Goal: Browse casually: Explore the website without a specific task or goal

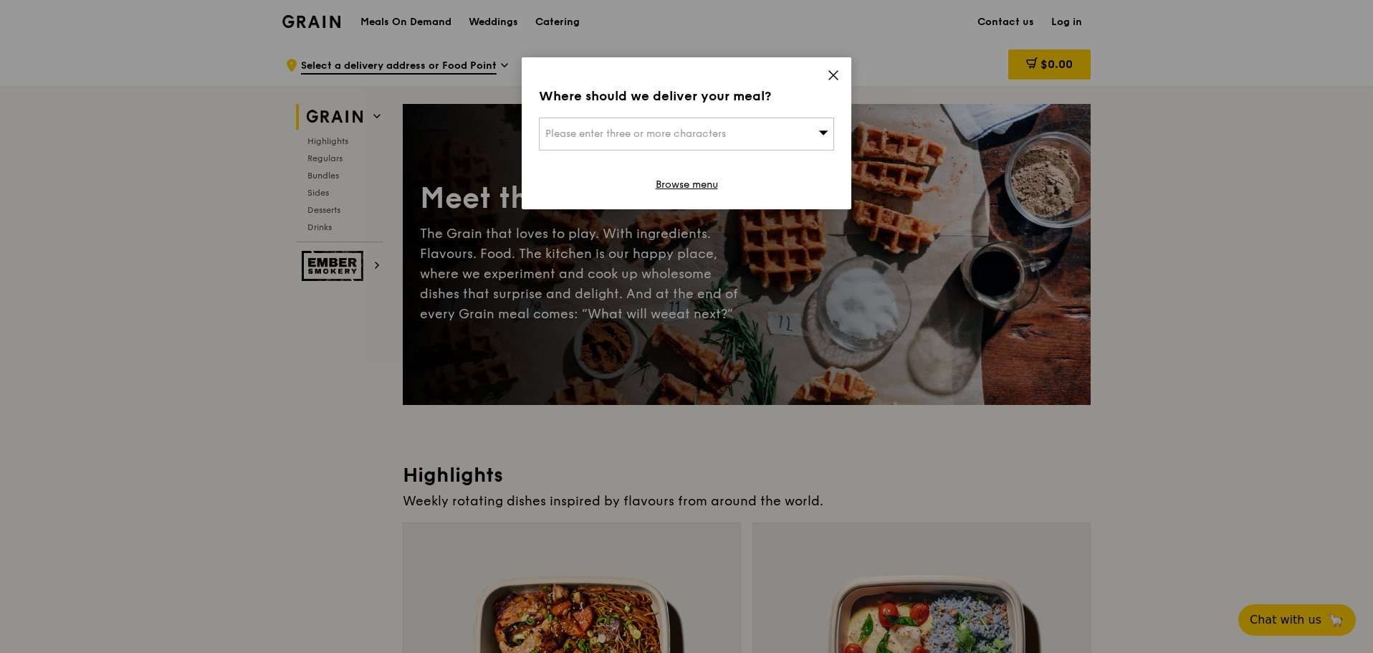
click at [751, 141] on div "Please enter three or more characters" at bounding box center [686, 133] width 295 height 33
click at [832, 75] on icon at bounding box center [833, 75] width 13 height 13
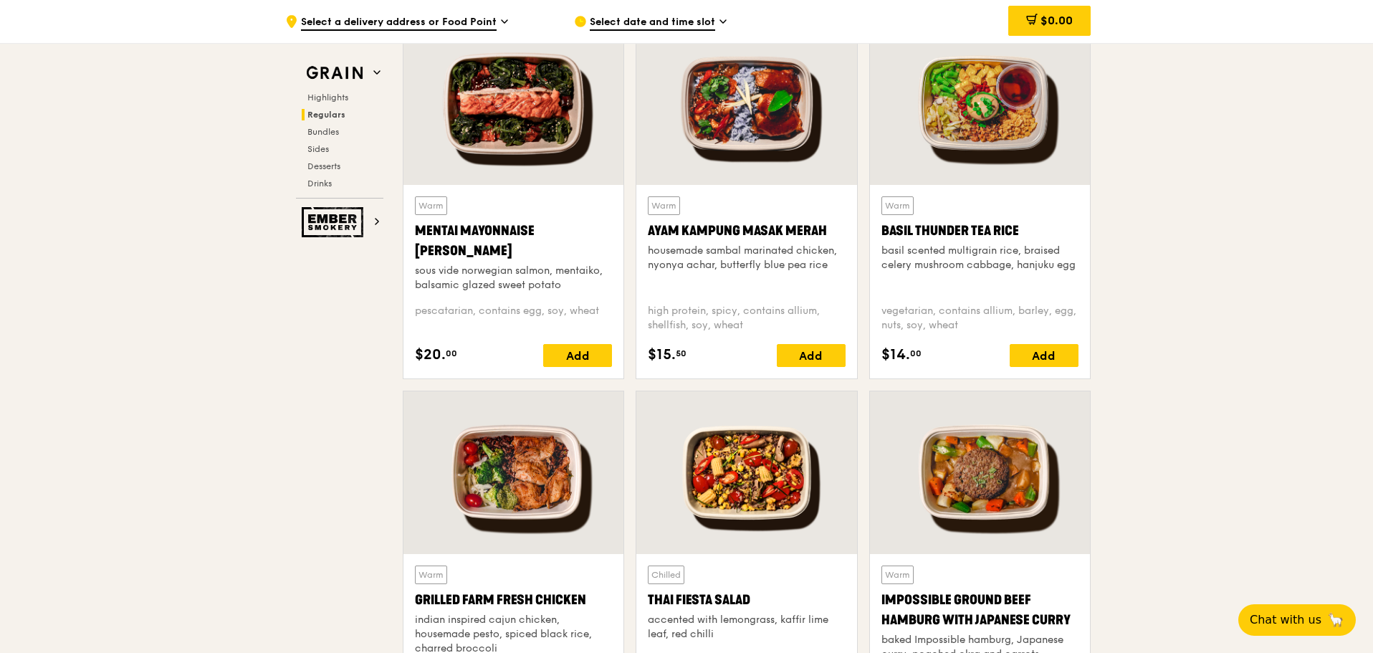
scroll to position [1218, 0]
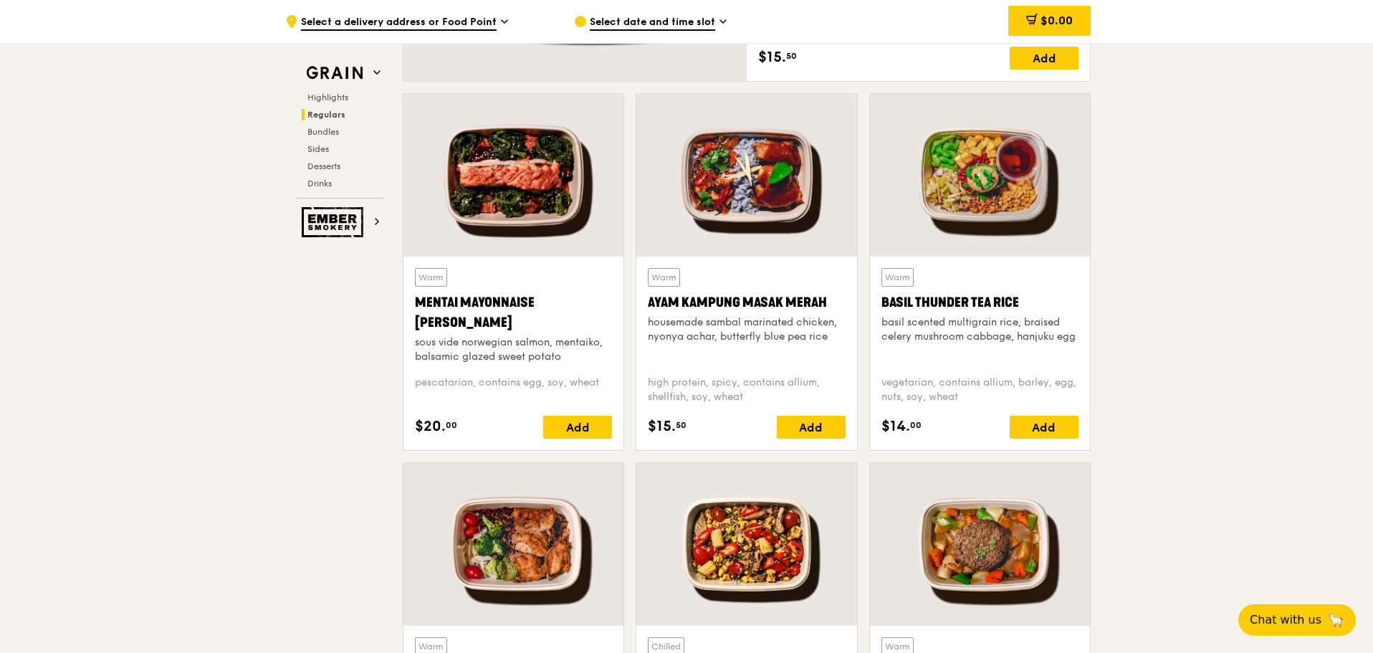
click at [571, 297] on div "Mentai Mayonnaise [PERSON_NAME]" at bounding box center [513, 312] width 197 height 40
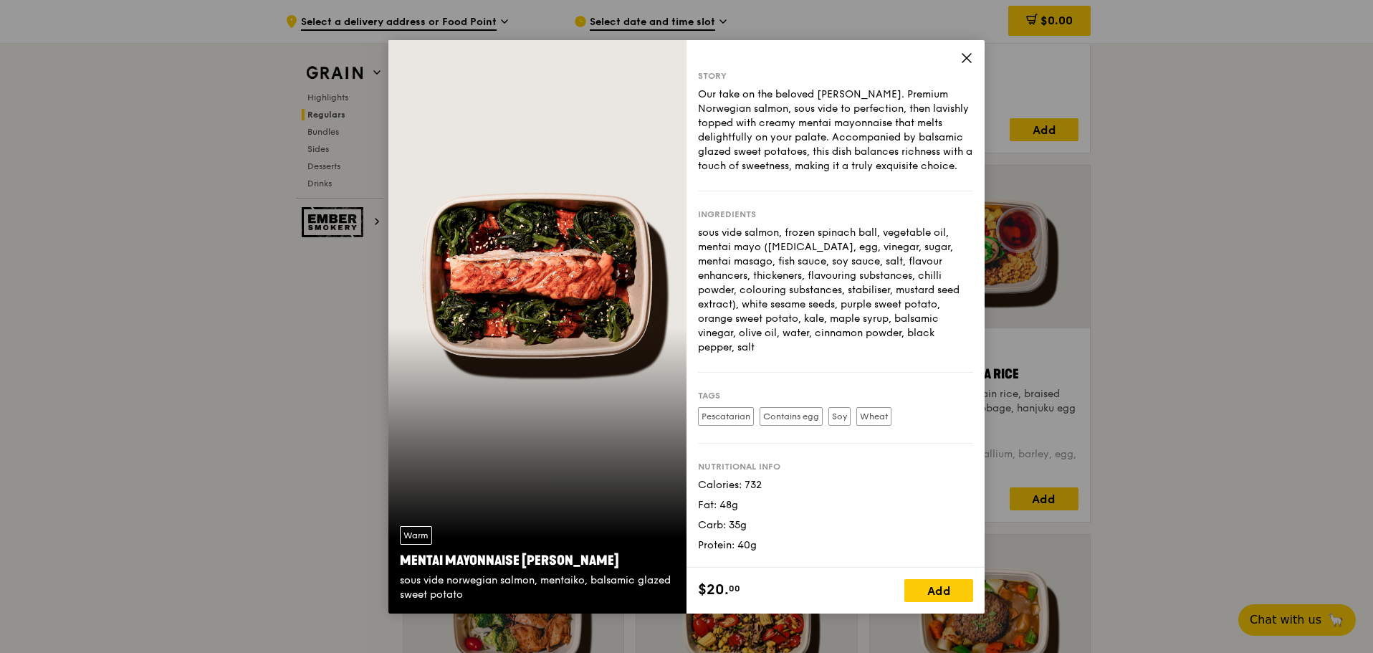
scroll to position [1075, 0]
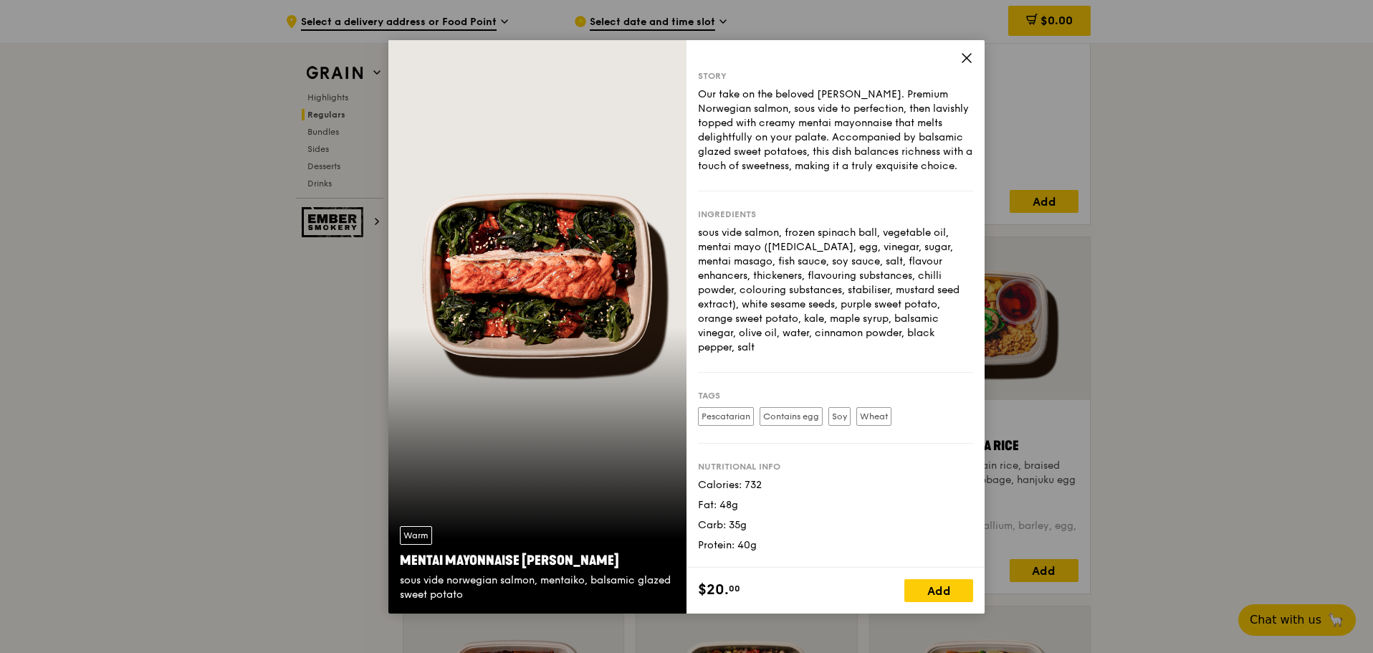
click at [966, 63] on icon at bounding box center [966, 58] width 13 height 13
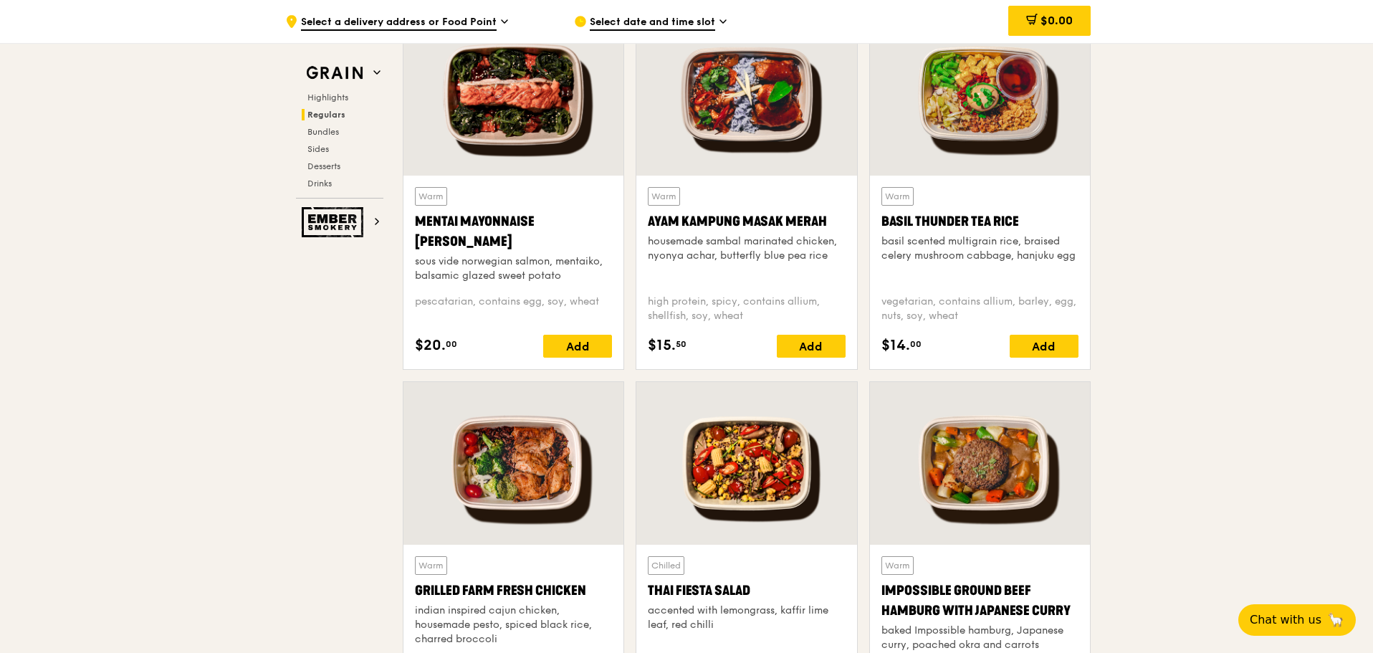
scroll to position [1361, 0]
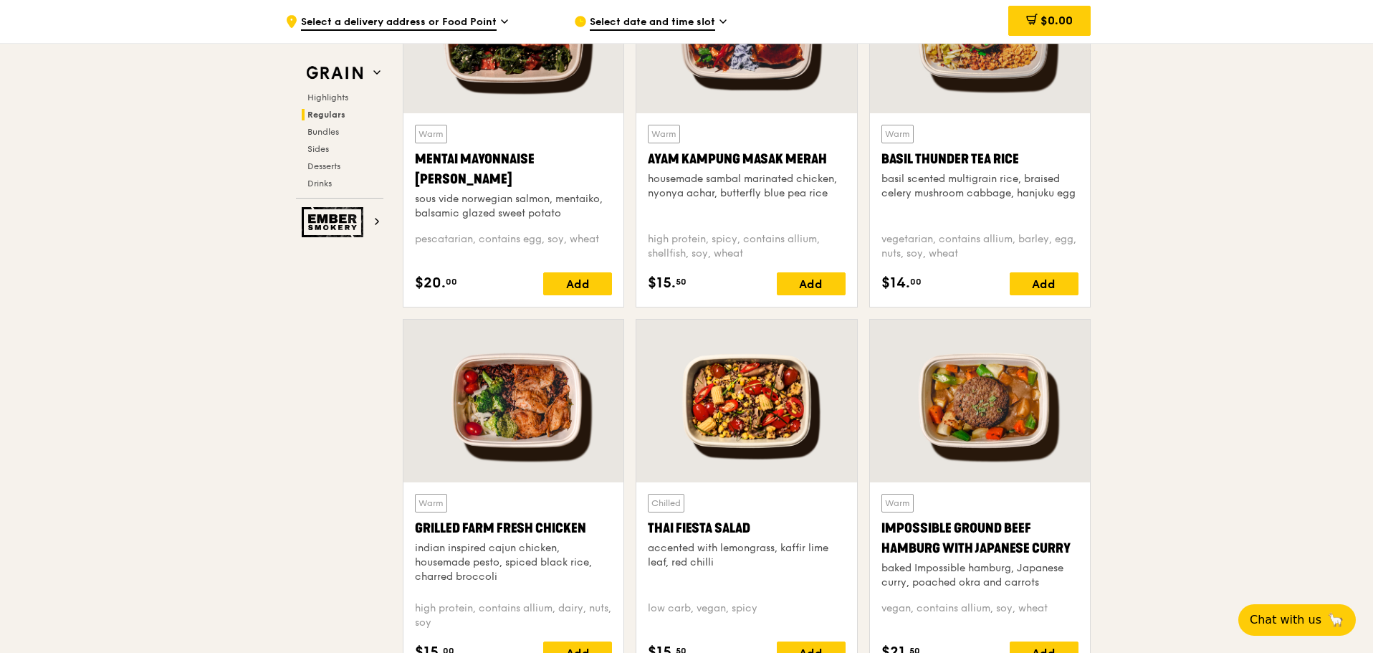
click at [530, 385] on div at bounding box center [513, 401] width 220 height 163
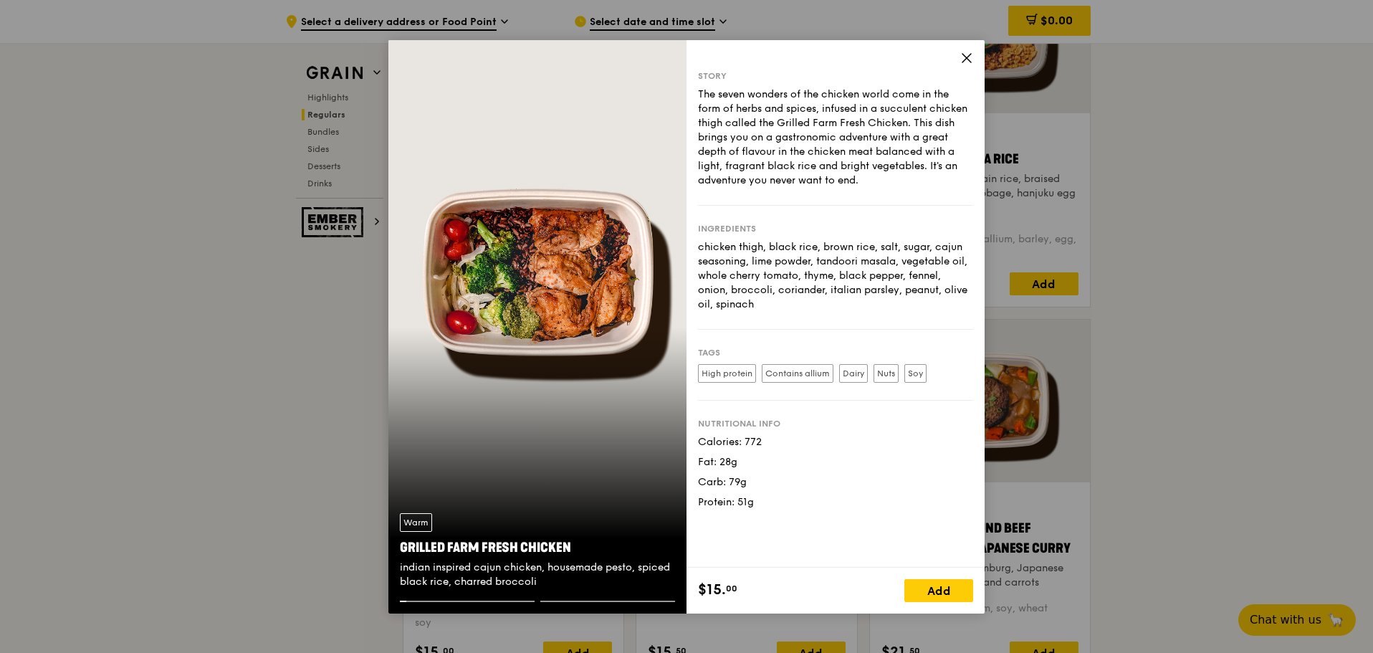
click at [967, 58] on icon at bounding box center [966, 58] width 9 height 9
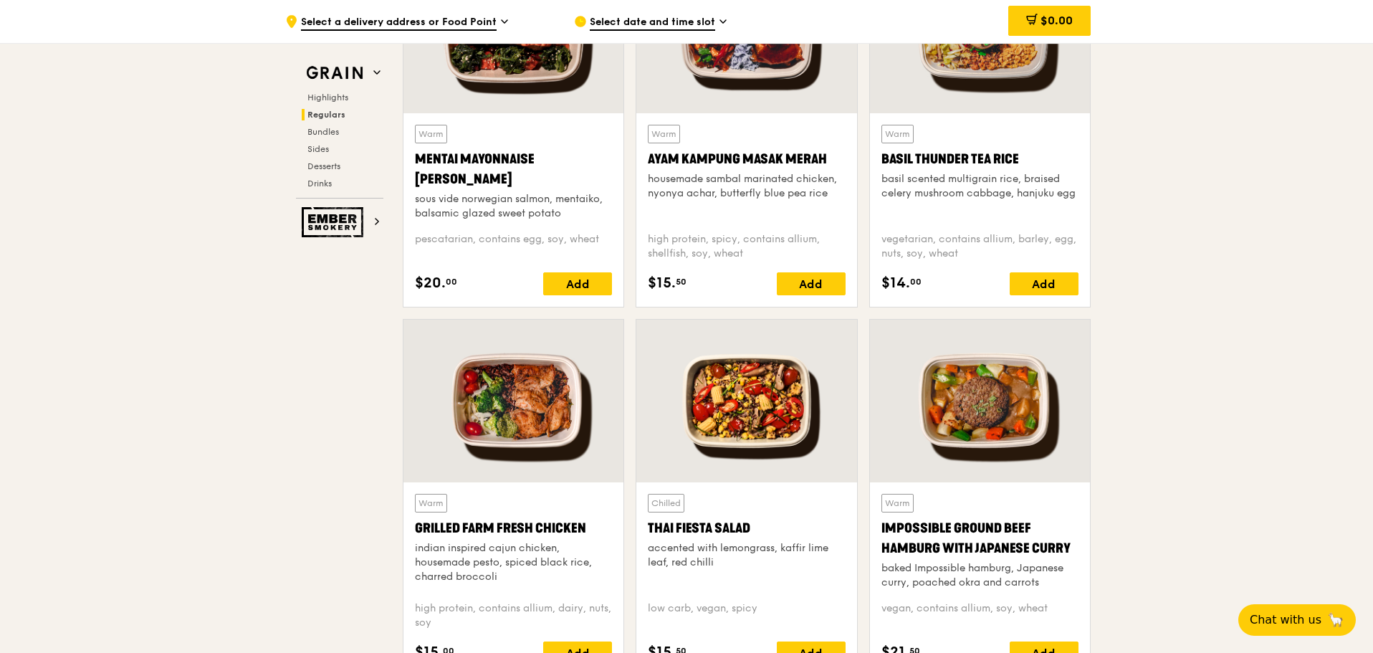
click at [491, 228] on div "Warm Mentai Mayonnaise Aburi Salmon sous vide norwegian salmon, mentaiko, balsa…" at bounding box center [513, 210] width 197 height 171
click at [524, 64] on div at bounding box center [513, 32] width 220 height 163
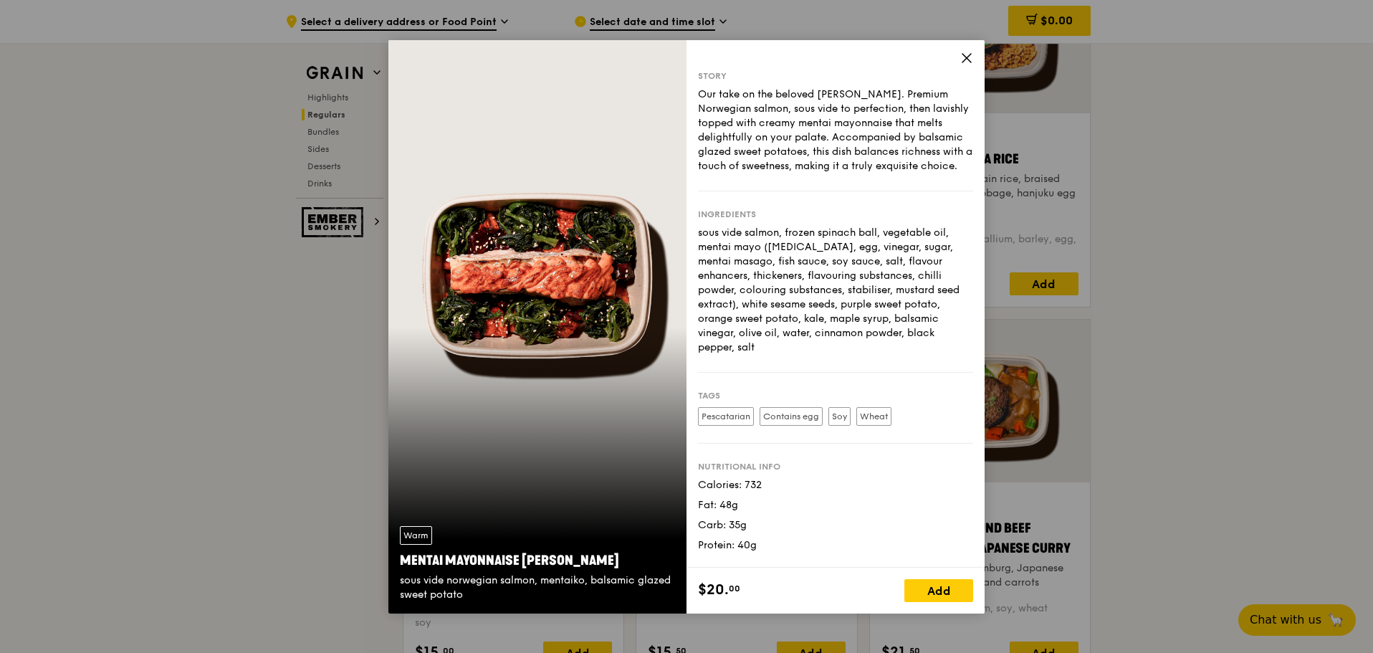
click at [968, 62] on icon at bounding box center [966, 58] width 13 height 13
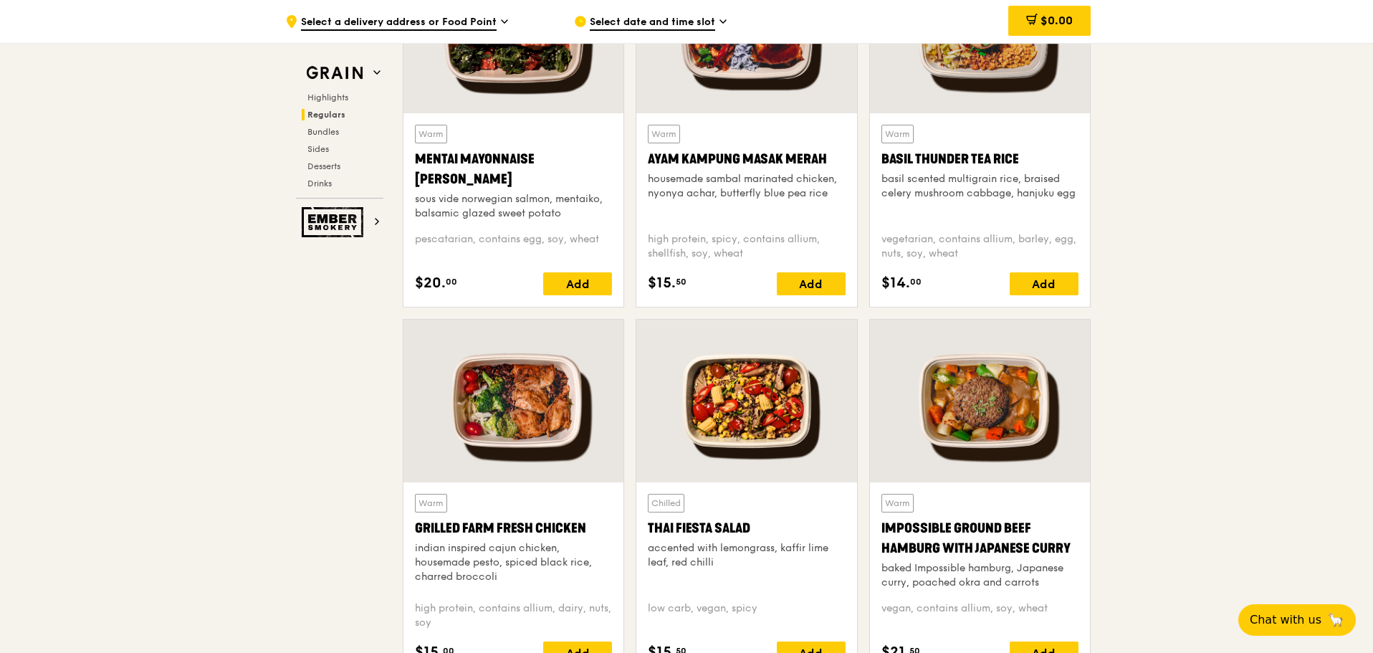
click at [552, 459] on div at bounding box center [513, 401] width 220 height 163
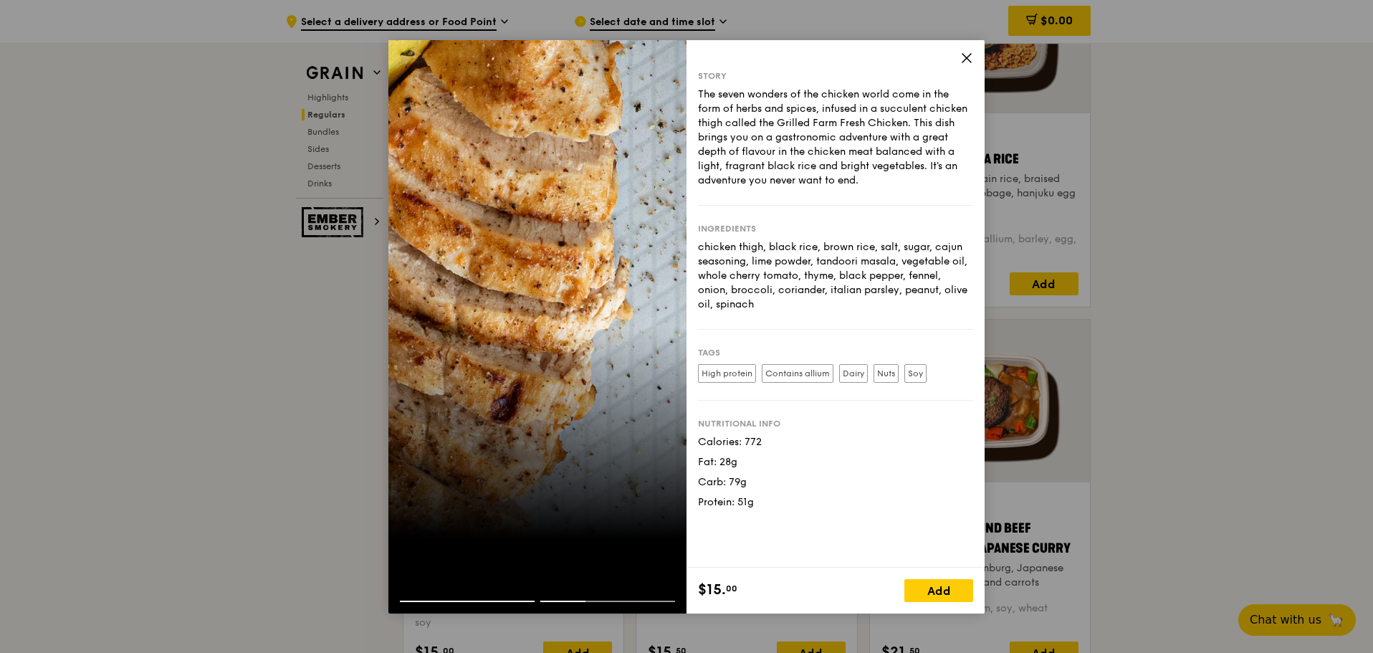
click at [963, 55] on icon at bounding box center [966, 58] width 13 height 13
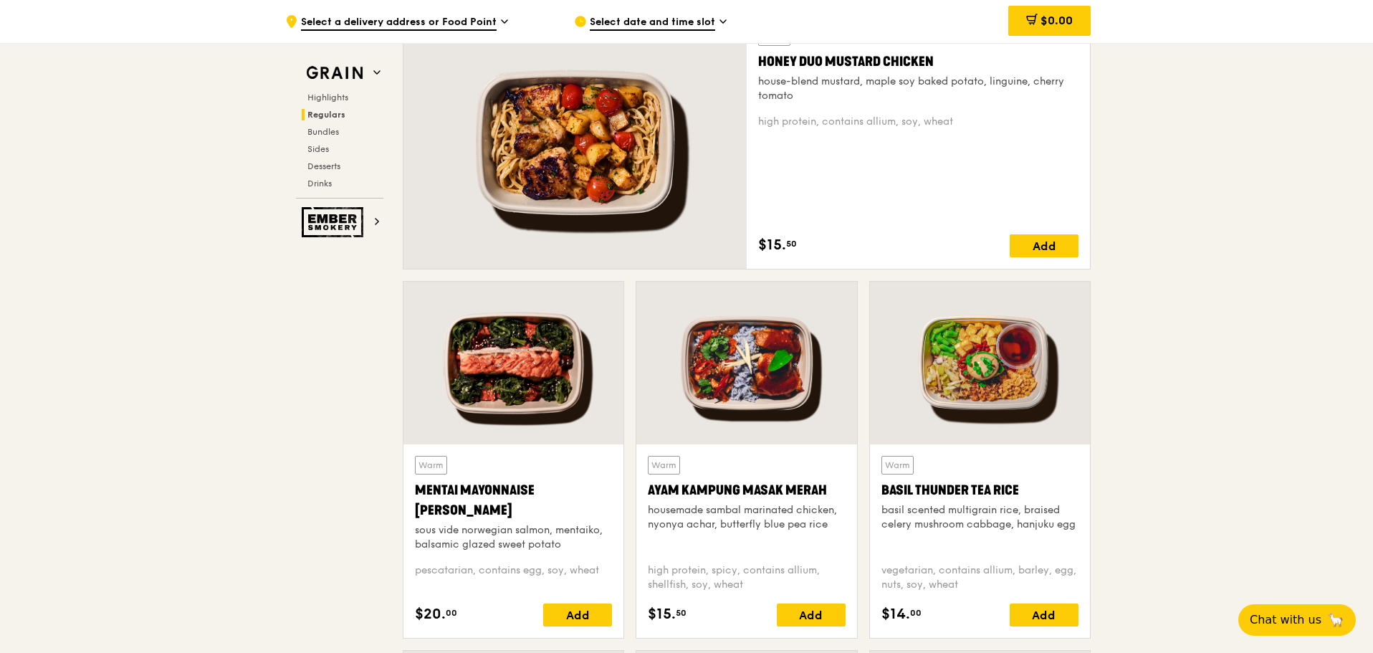
scroll to position [931, 0]
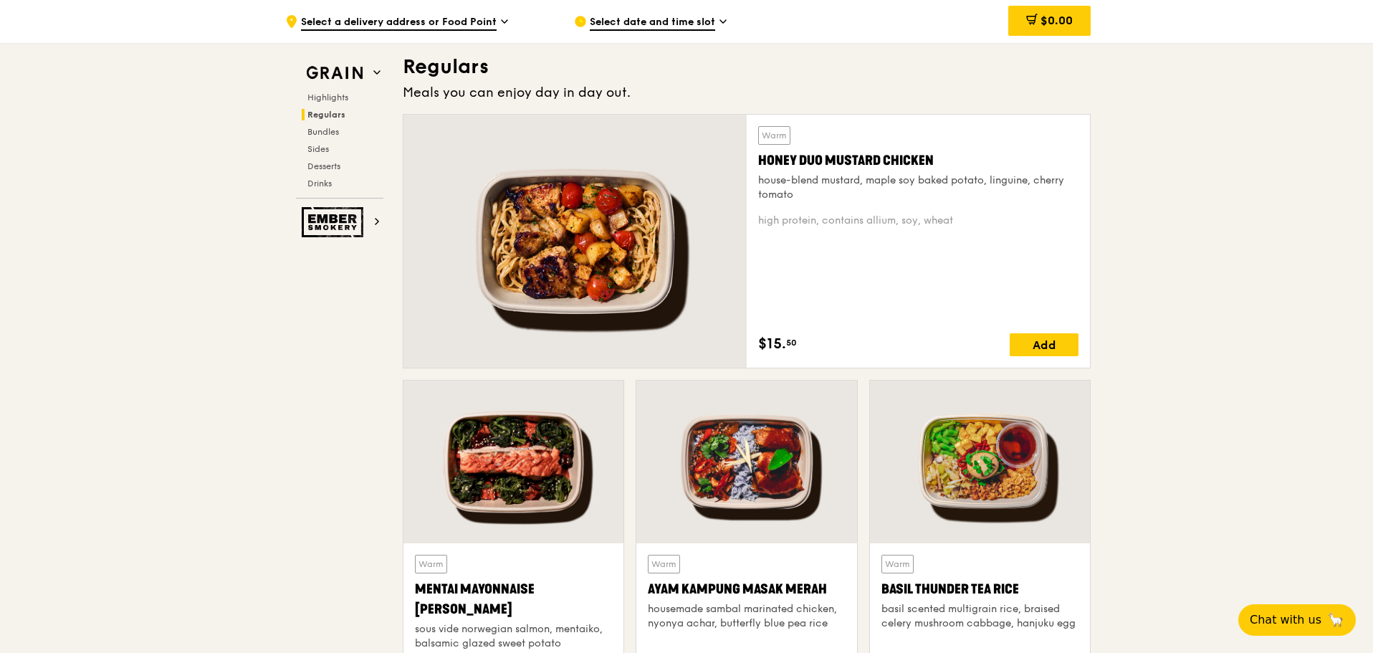
click at [641, 251] on div at bounding box center [574, 241] width 343 height 253
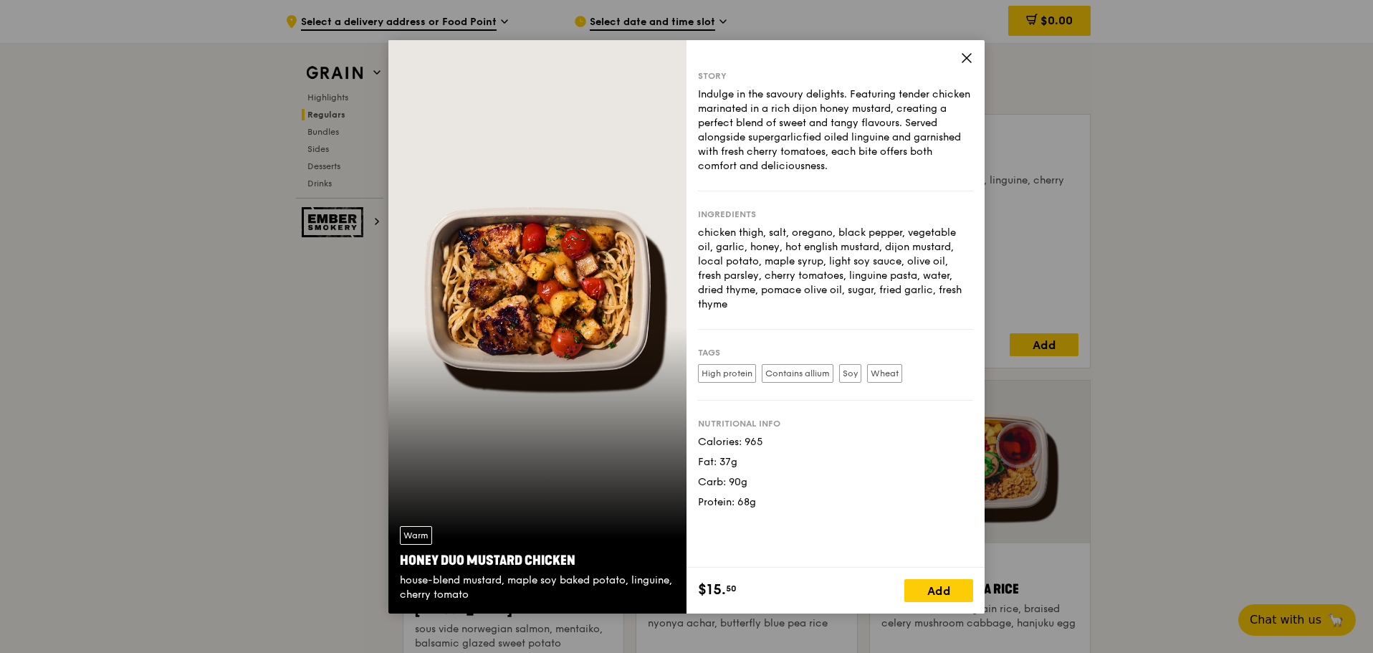
click at [964, 72] on div "Story" at bounding box center [835, 75] width 275 height 11
click at [967, 60] on icon at bounding box center [966, 58] width 13 height 13
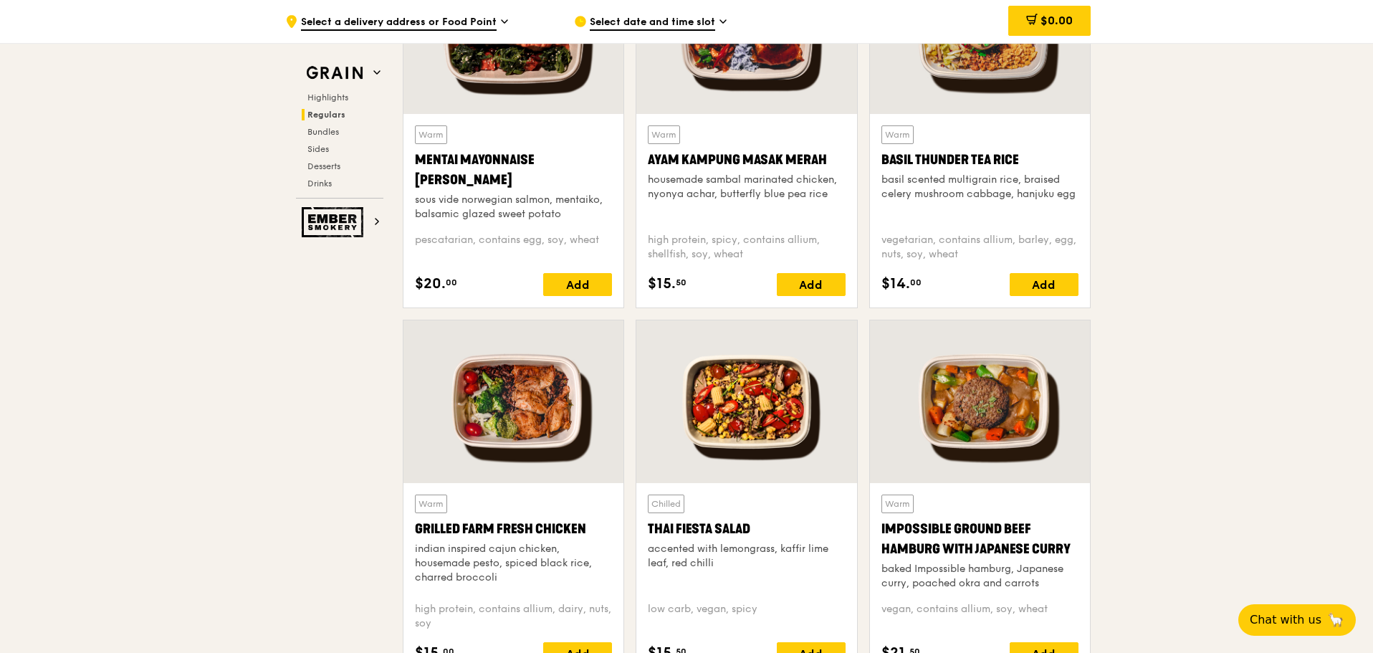
scroll to position [1361, 0]
click at [516, 413] on div at bounding box center [513, 401] width 220 height 163
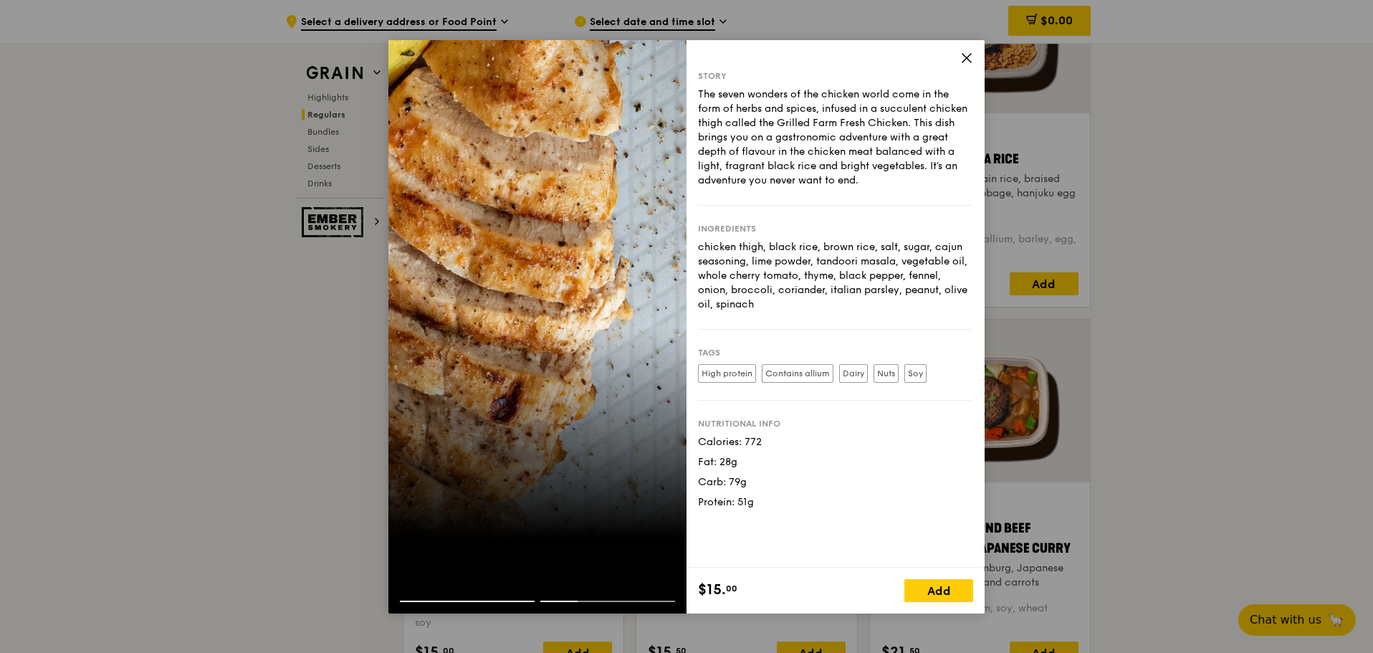
click at [967, 62] on icon at bounding box center [966, 58] width 13 height 13
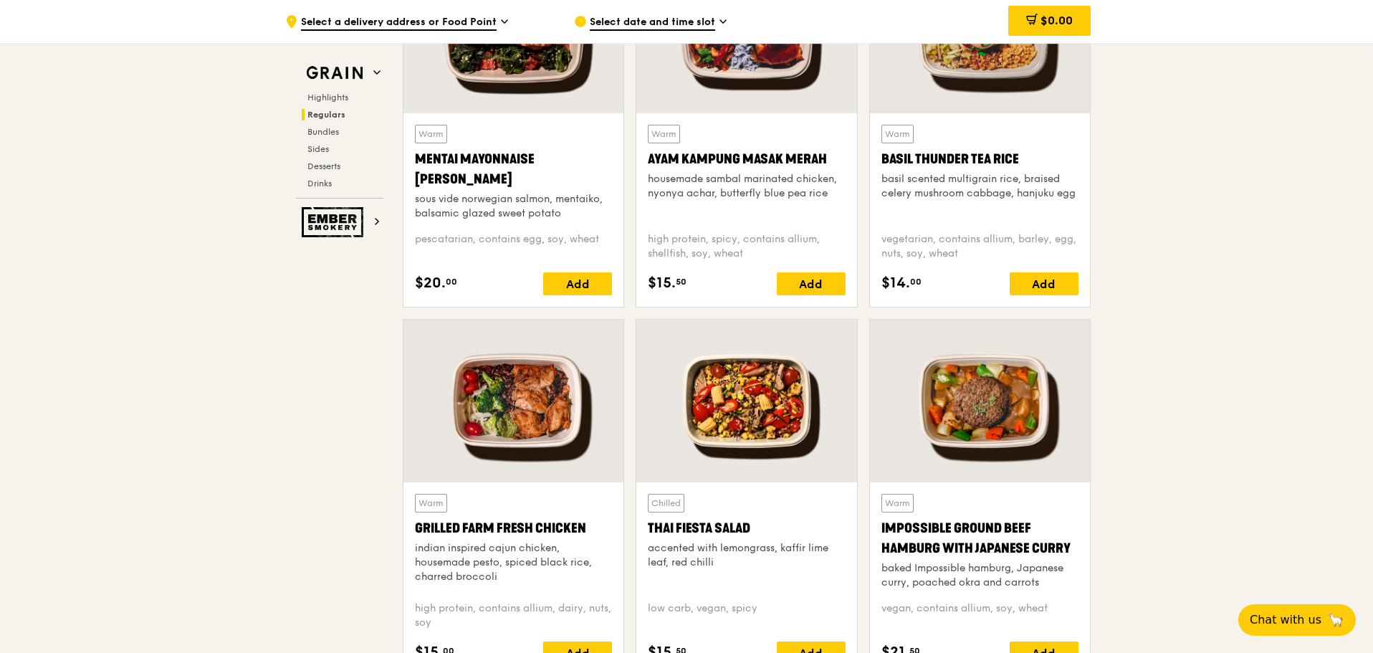
scroll to position [1290, 0]
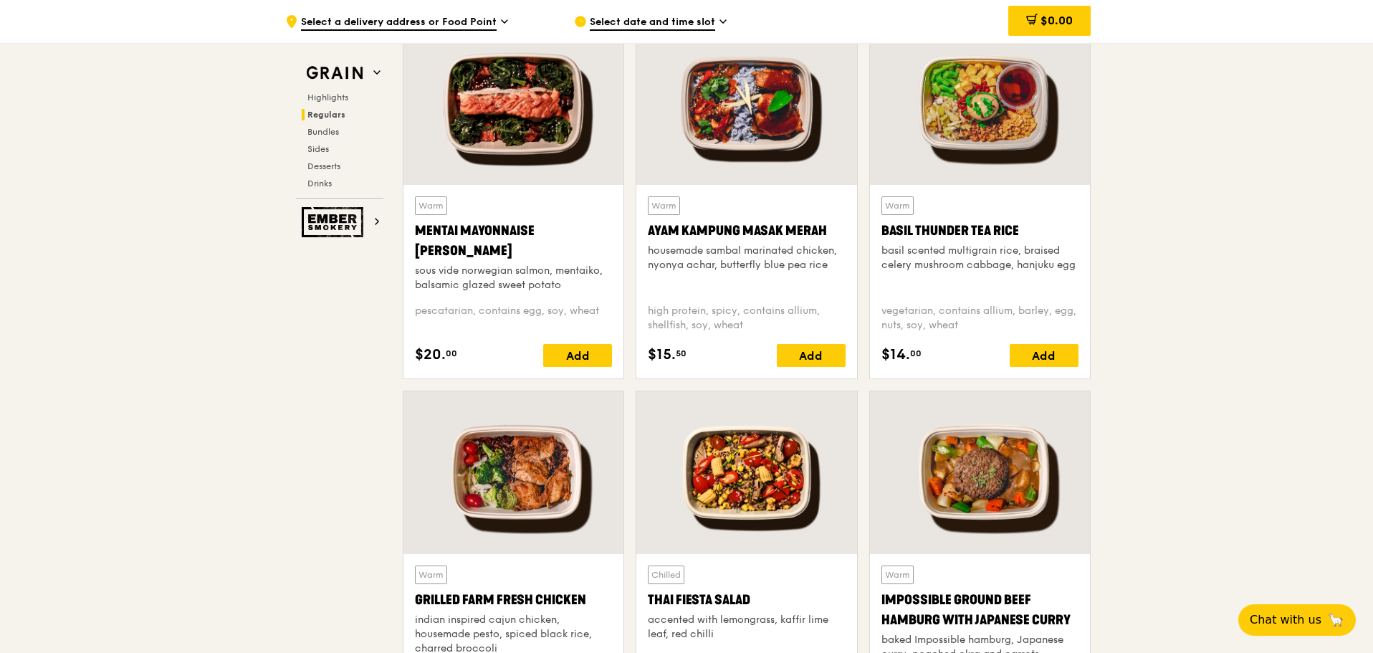
click at [538, 192] on div "Warm Mentai Mayonnaise Aburi Salmon sous vide norwegian salmon, mentaiko, balsa…" at bounding box center [513, 281] width 220 height 193
click at [564, 158] on div at bounding box center [513, 103] width 220 height 163
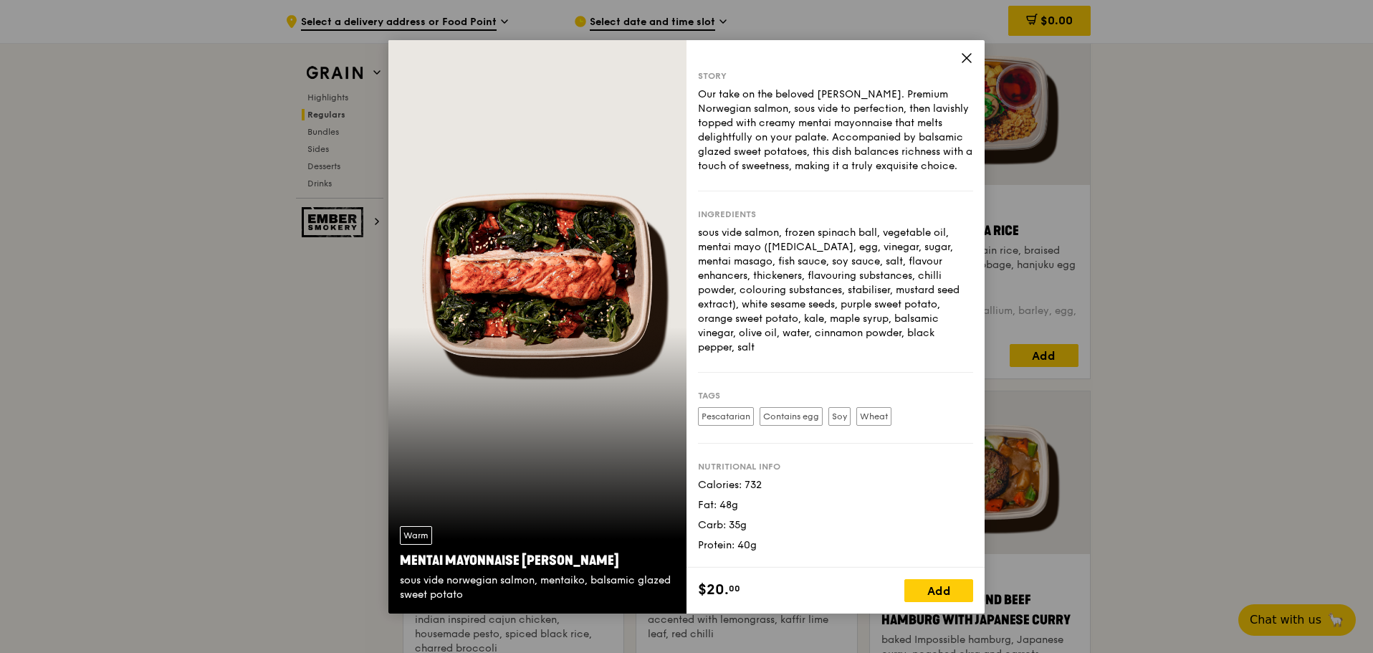
click at [972, 67] on span at bounding box center [966, 60] width 13 height 16
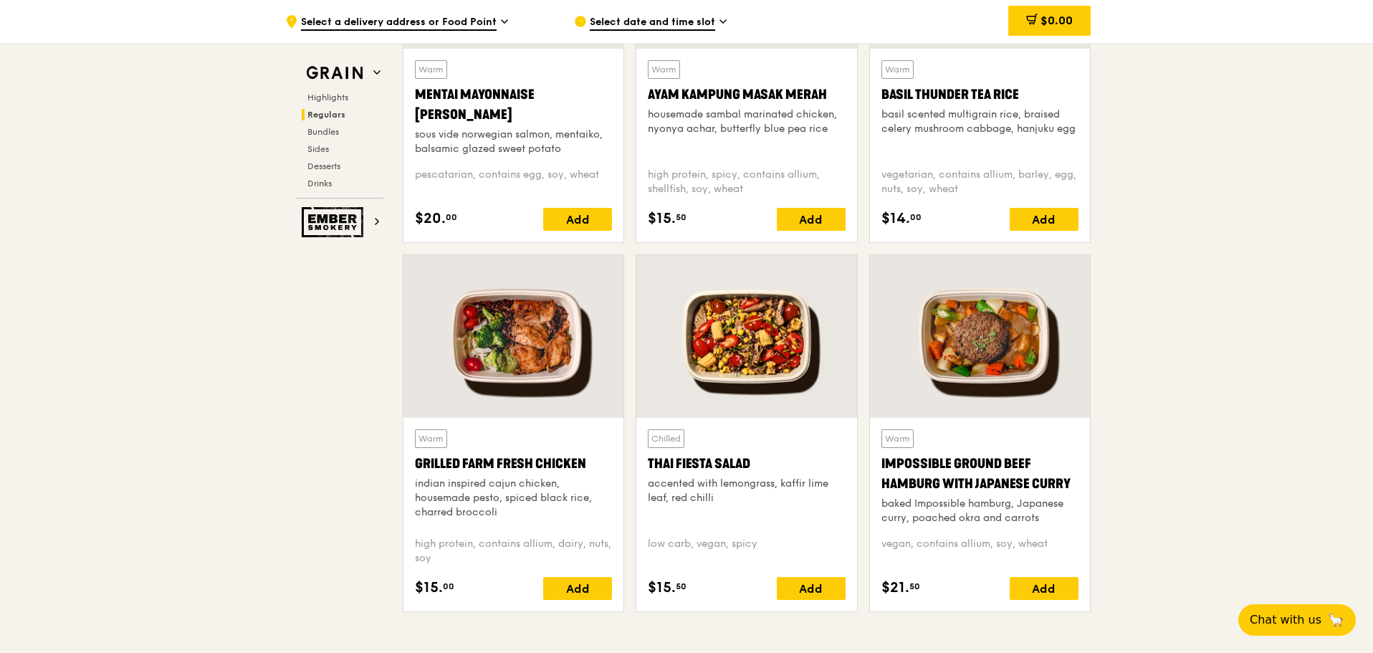
scroll to position [1433, 0]
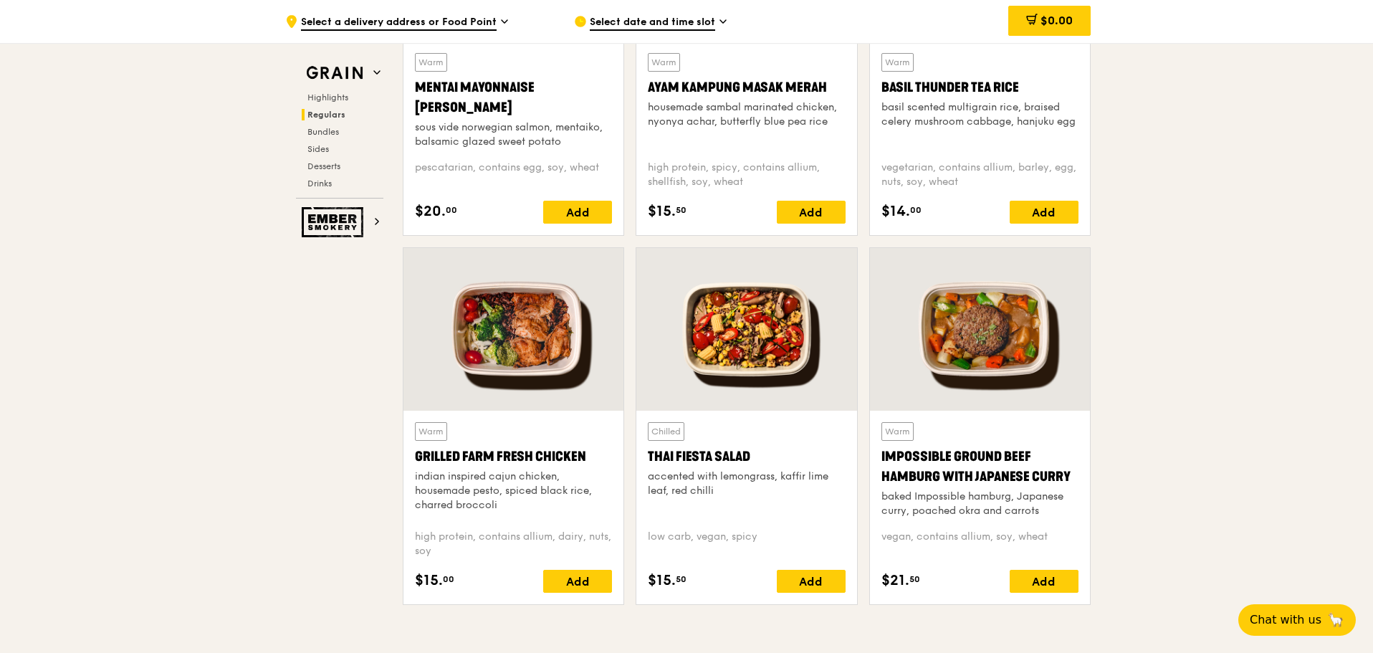
click at [529, 392] on div at bounding box center [513, 329] width 220 height 163
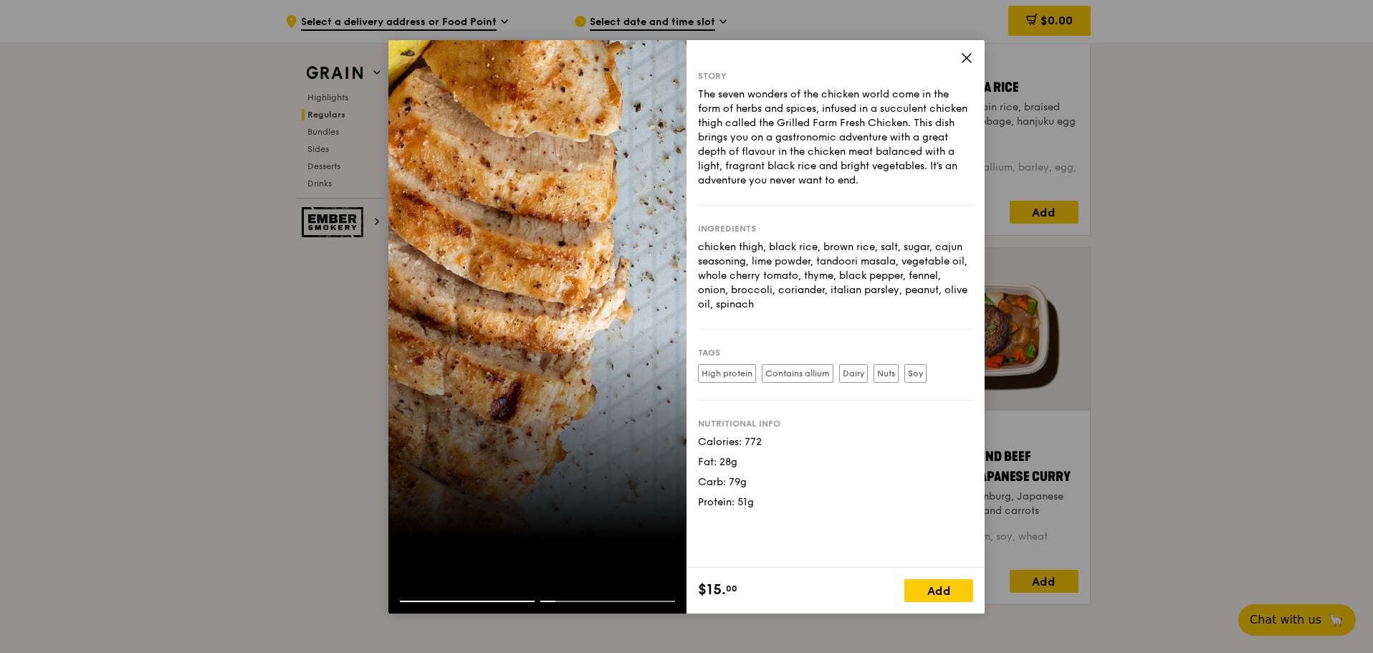
click at [969, 60] on icon at bounding box center [966, 58] width 9 height 9
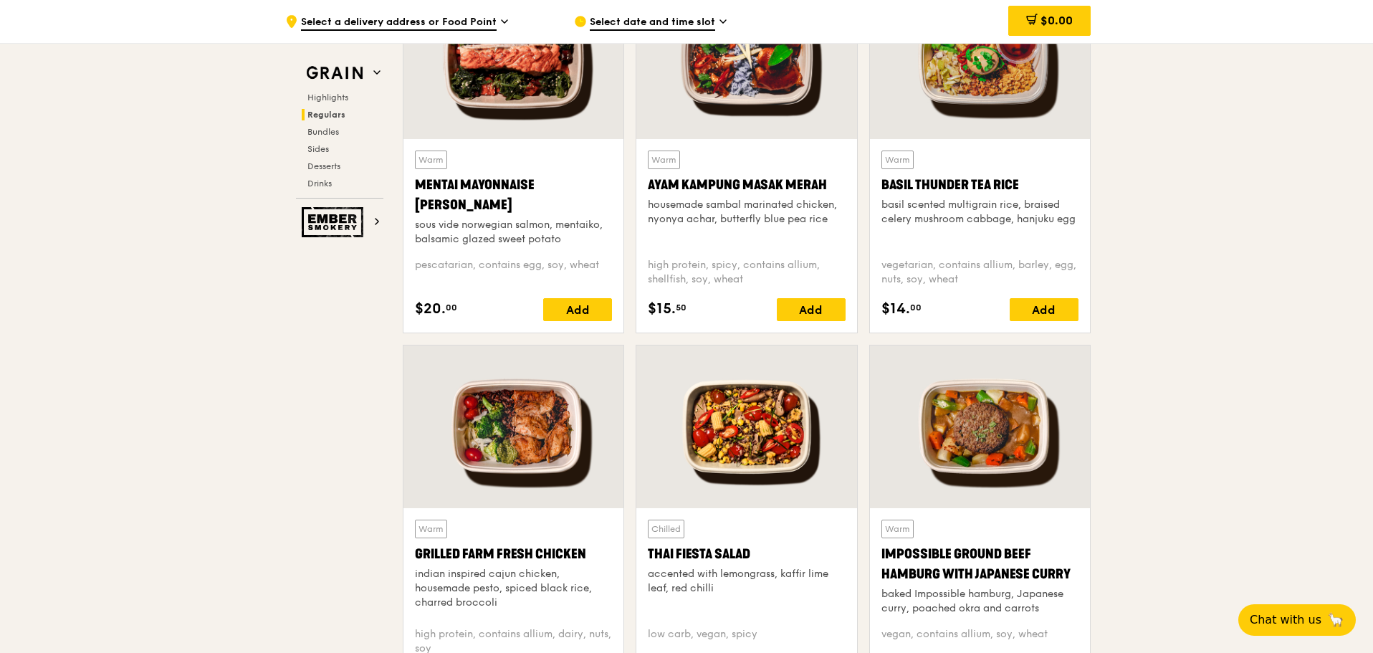
scroll to position [1290, 0]
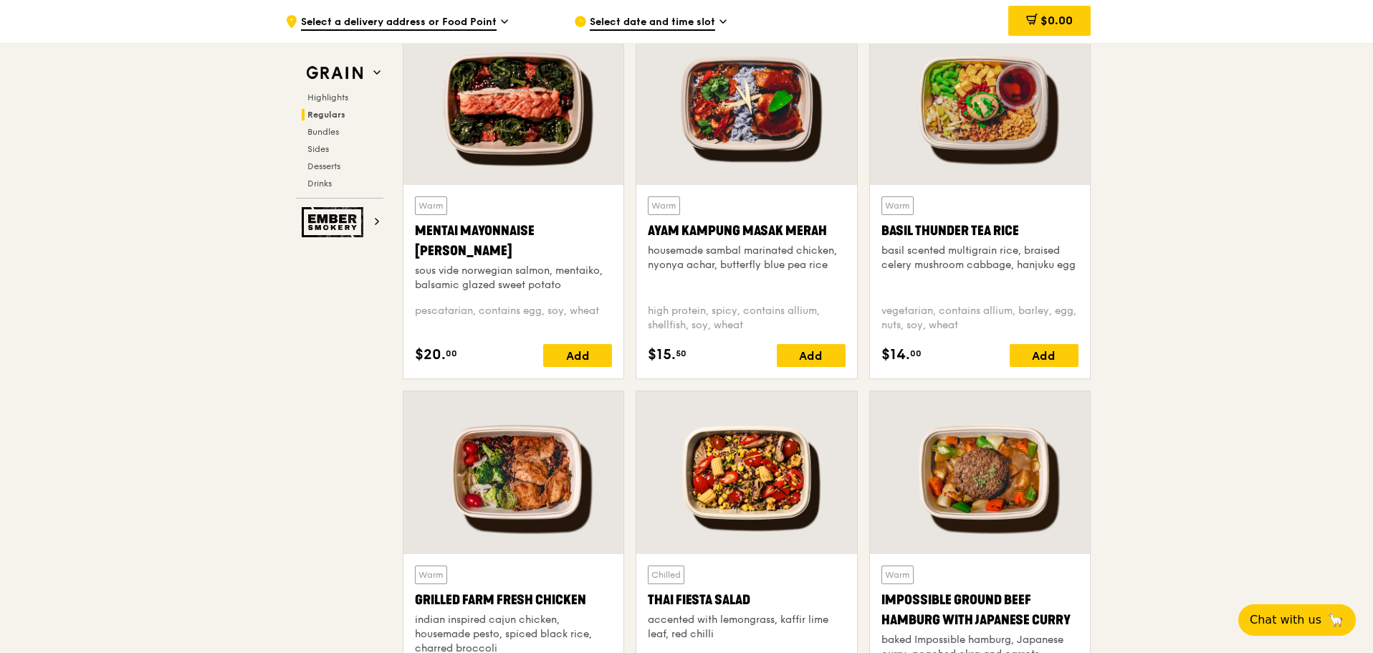
click at [807, 156] on div at bounding box center [746, 103] width 220 height 163
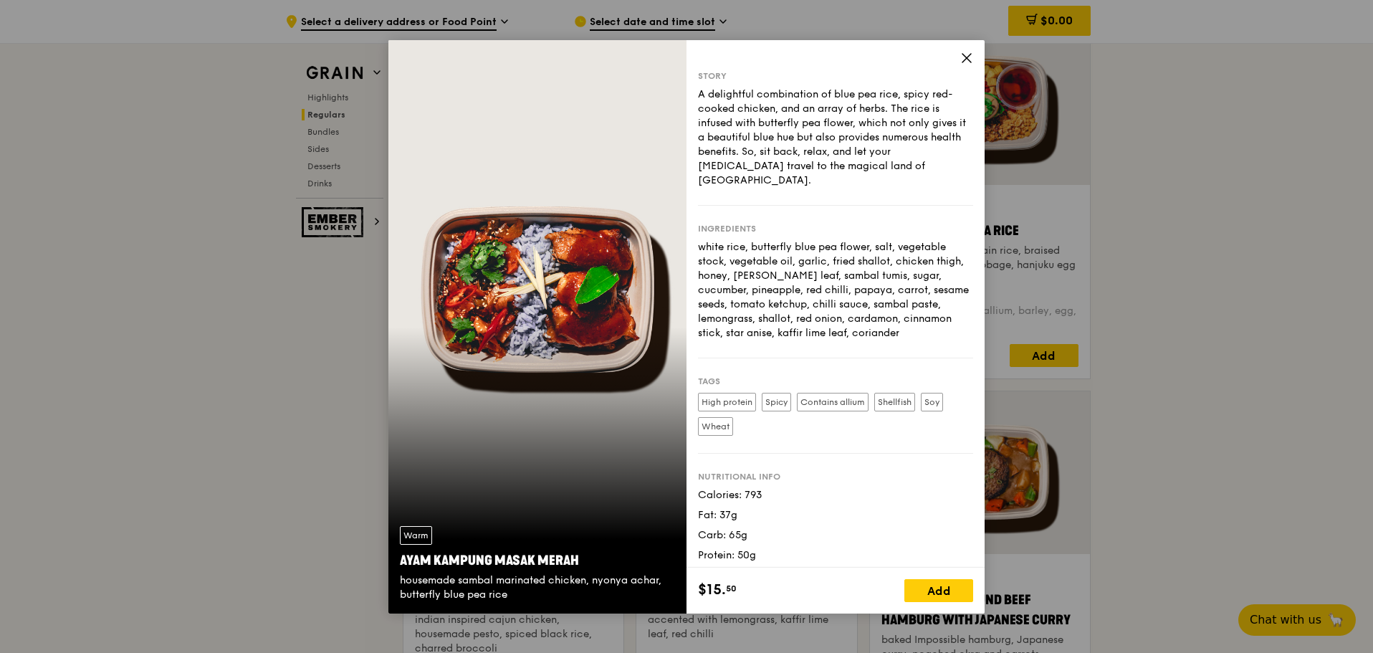
click at [961, 57] on icon at bounding box center [966, 58] width 13 height 13
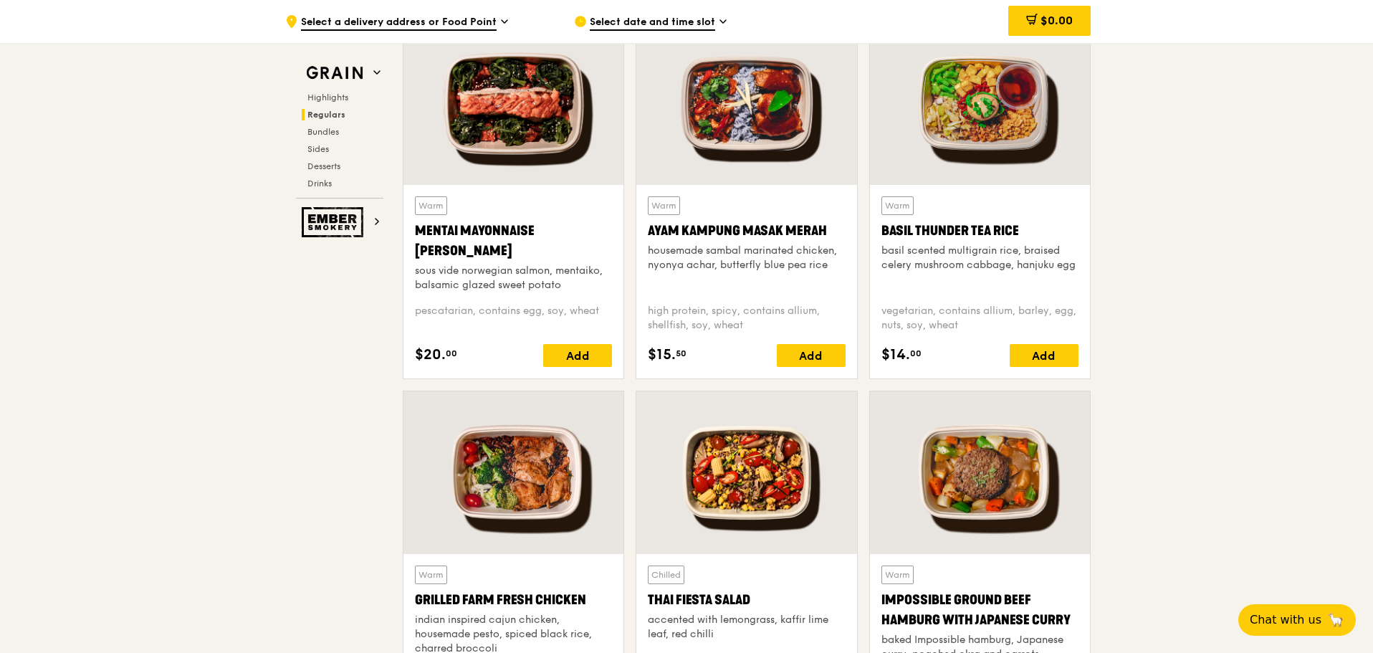
click at [527, 468] on div at bounding box center [513, 472] width 220 height 163
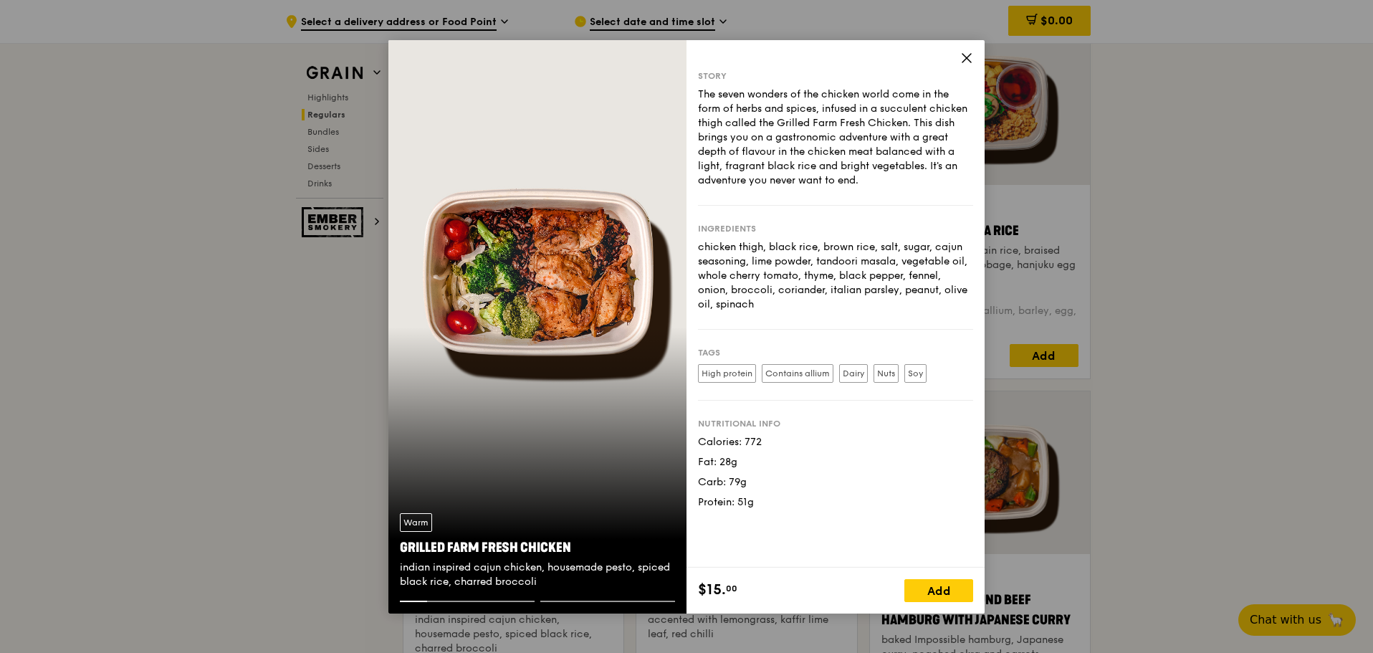
click at [969, 50] on div "Story The seven wonders of the chicken world come in the form of herbs and spic…" at bounding box center [835, 326] width 298 height 573
click at [974, 62] on div "Story The seven wonders of the chicken world come in the form of herbs and spic…" at bounding box center [835, 303] width 298 height 527
click at [969, 59] on icon at bounding box center [966, 58] width 13 height 13
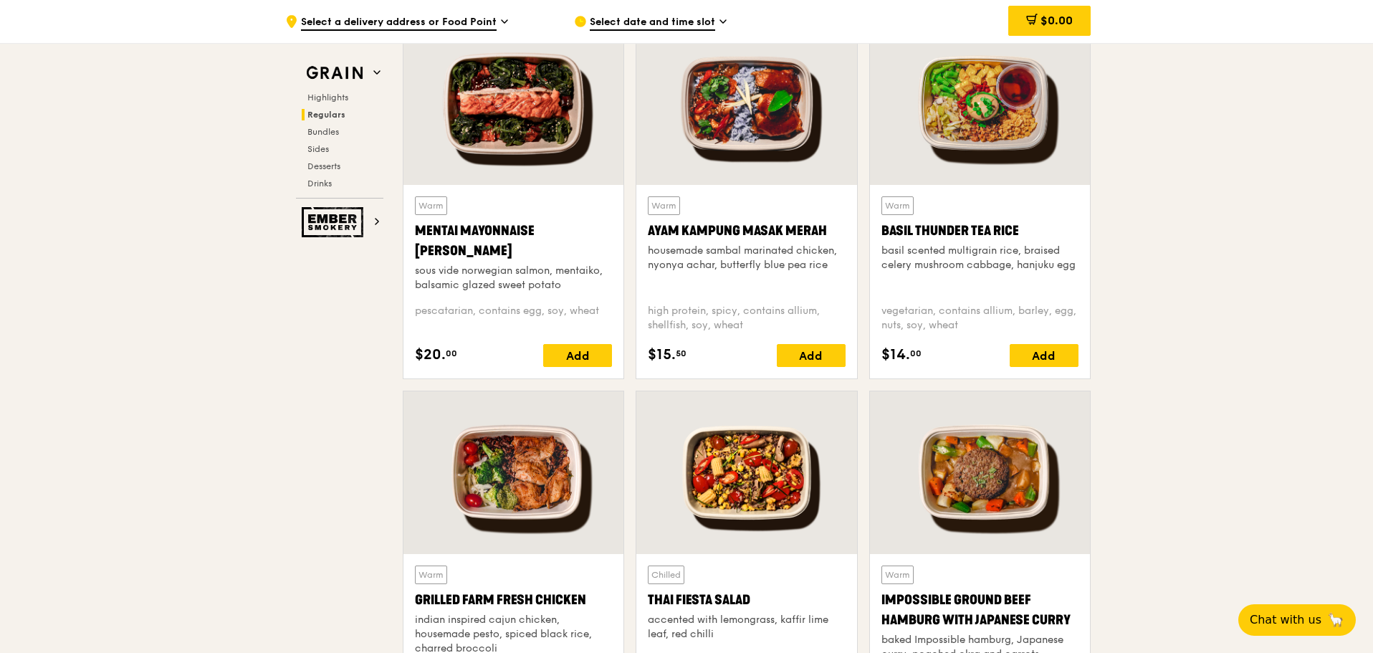
click at [792, 128] on div at bounding box center [746, 103] width 220 height 163
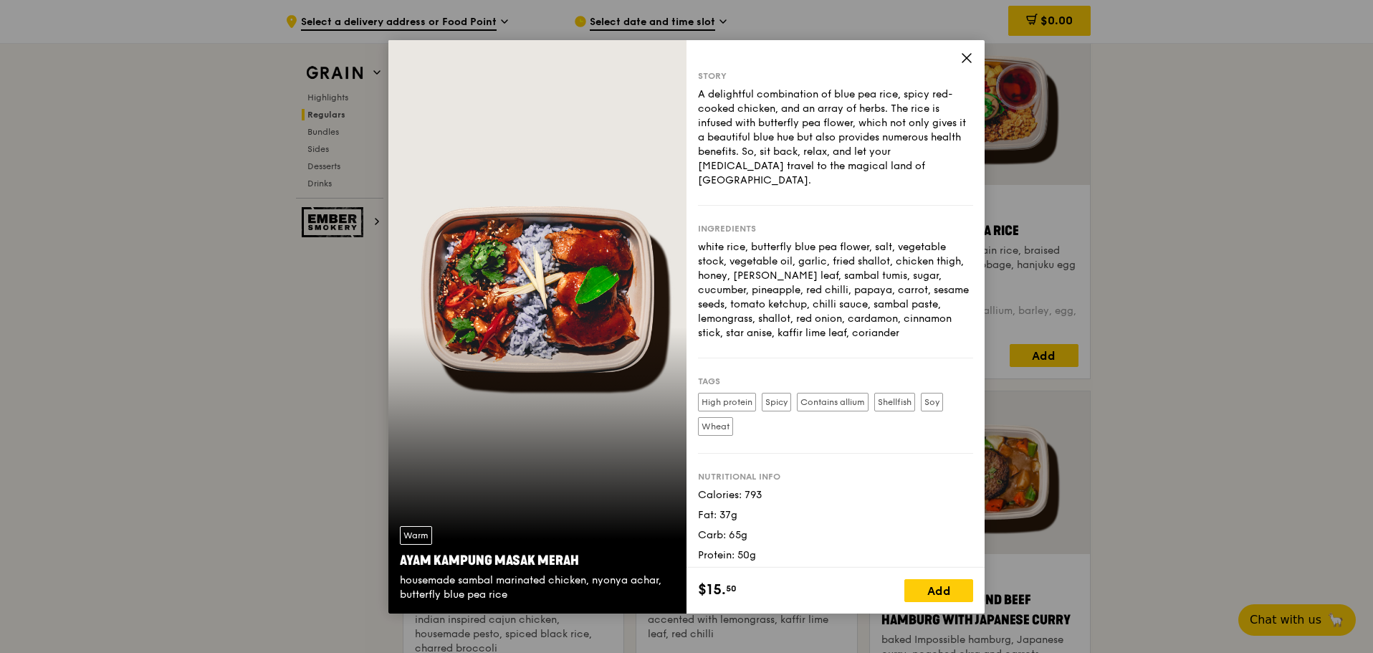
click at [969, 60] on icon at bounding box center [966, 58] width 9 height 9
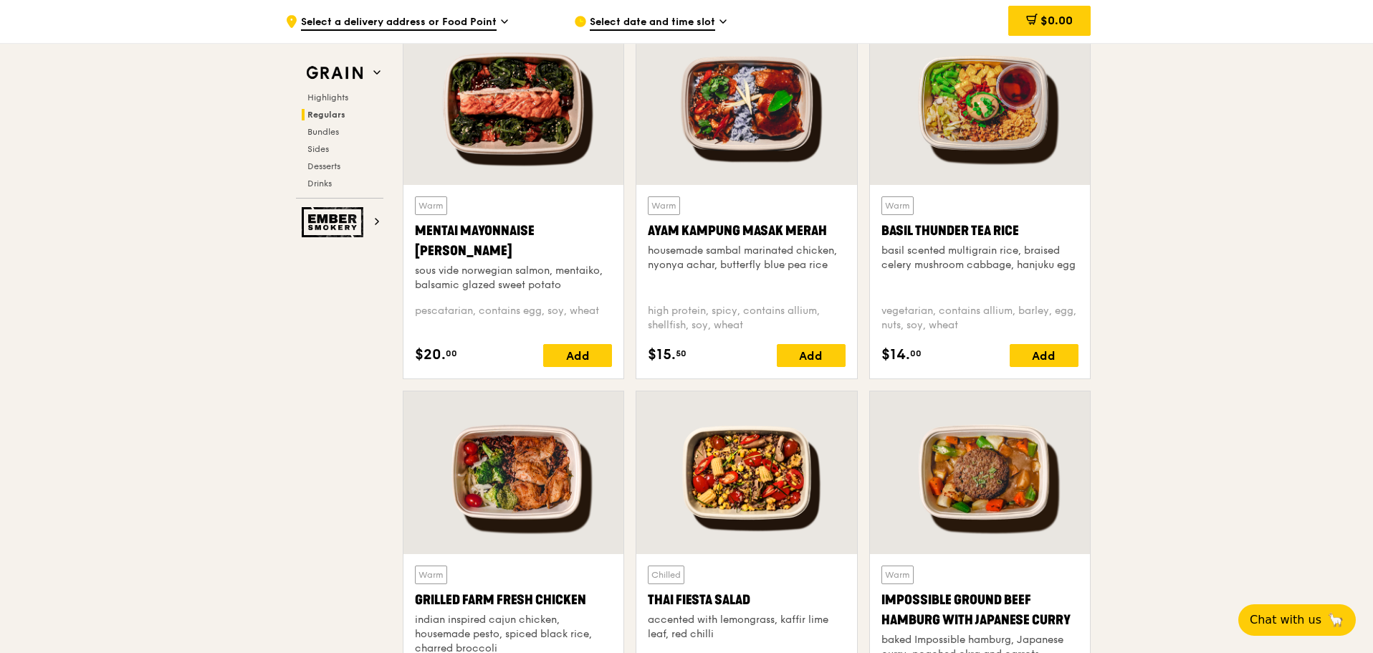
click at [497, 453] on div at bounding box center [513, 472] width 220 height 163
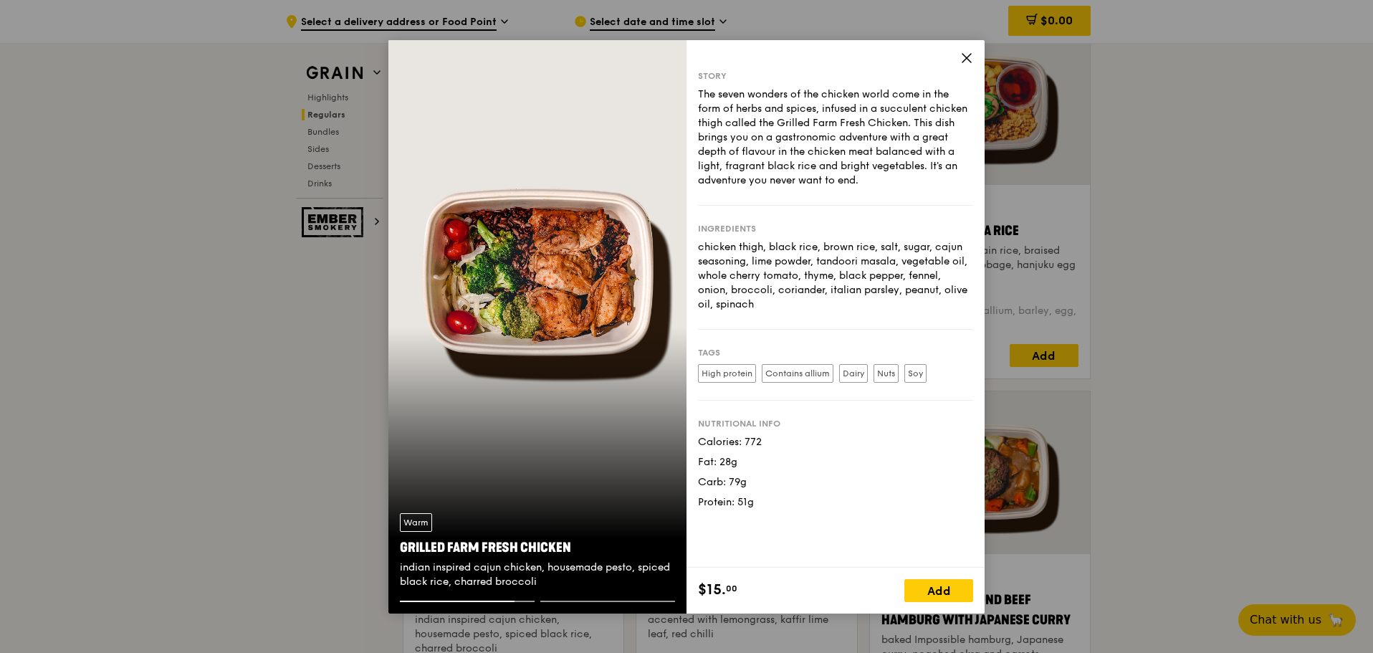
click at [971, 65] on span at bounding box center [966, 60] width 13 height 16
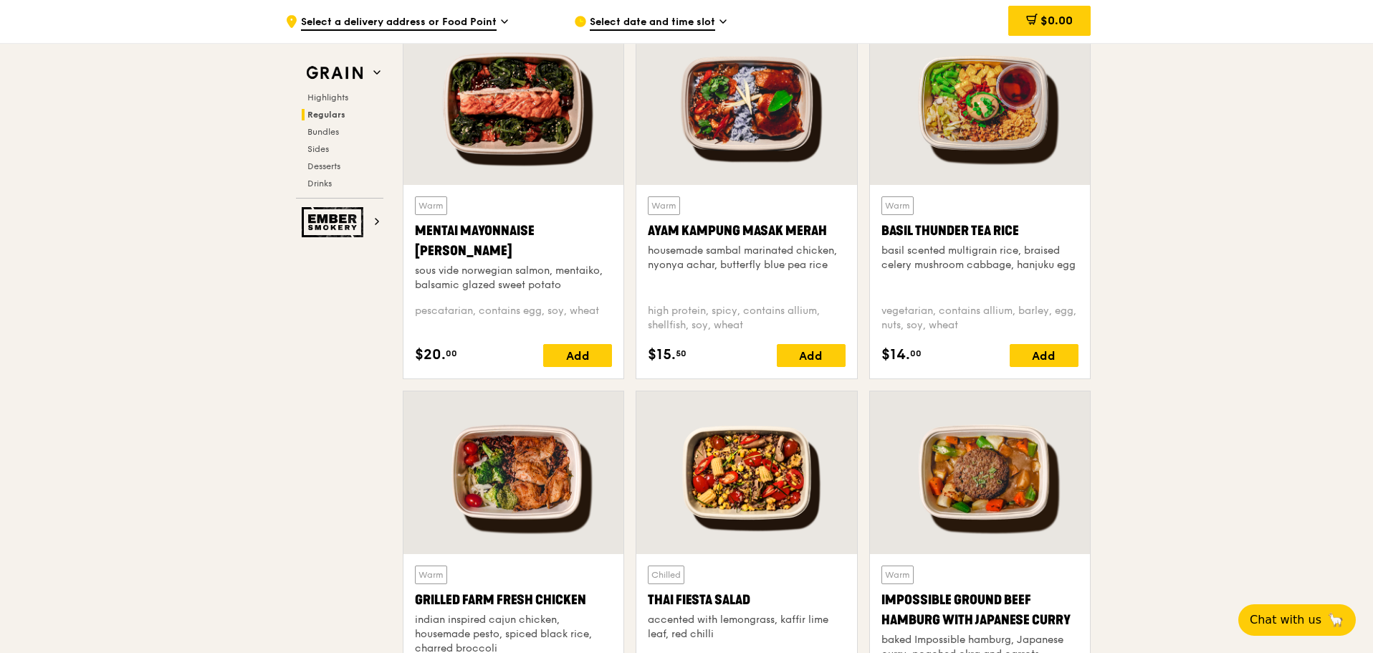
click at [557, 172] on div at bounding box center [513, 103] width 220 height 163
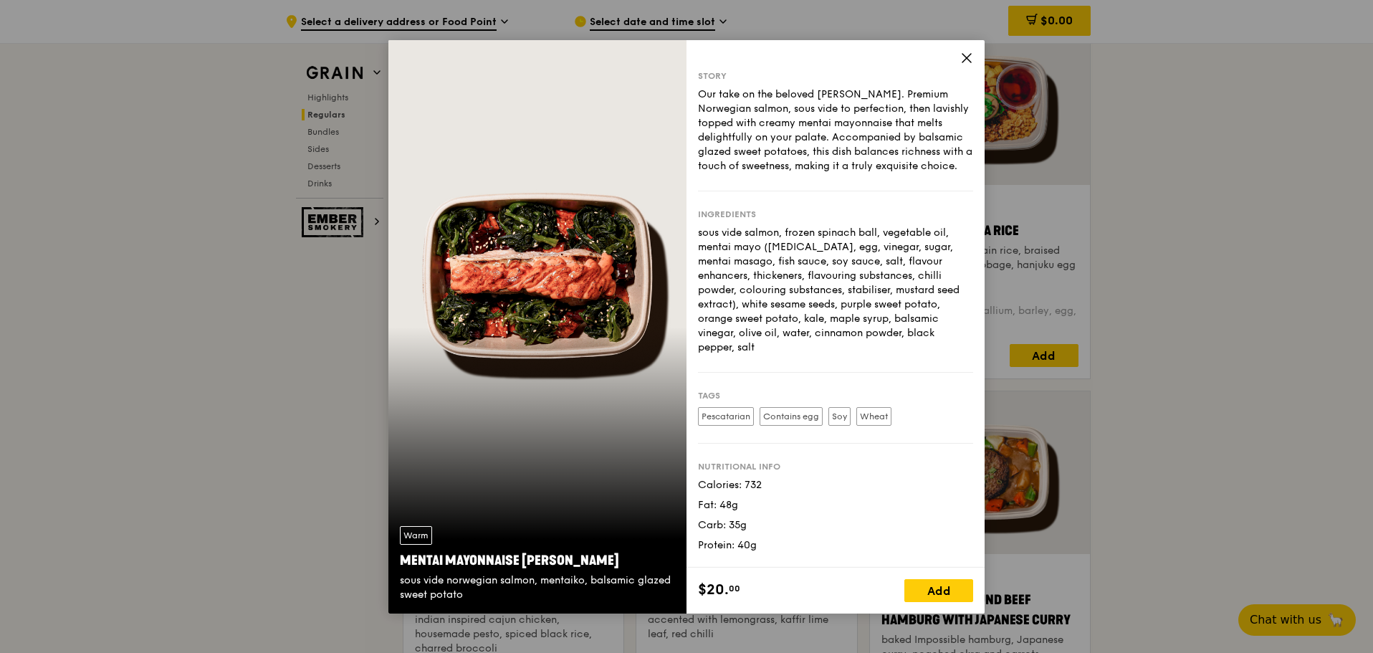
click at [961, 60] on icon at bounding box center [966, 58] width 13 height 13
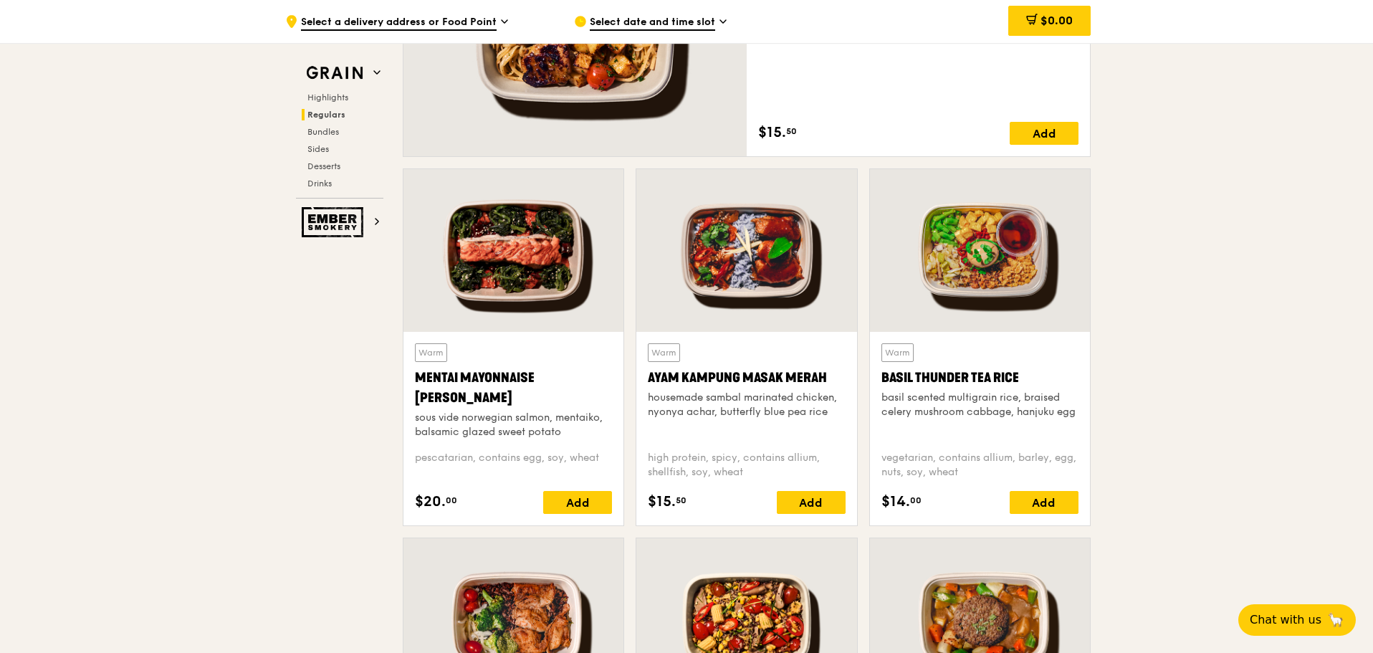
scroll to position [1146, 0]
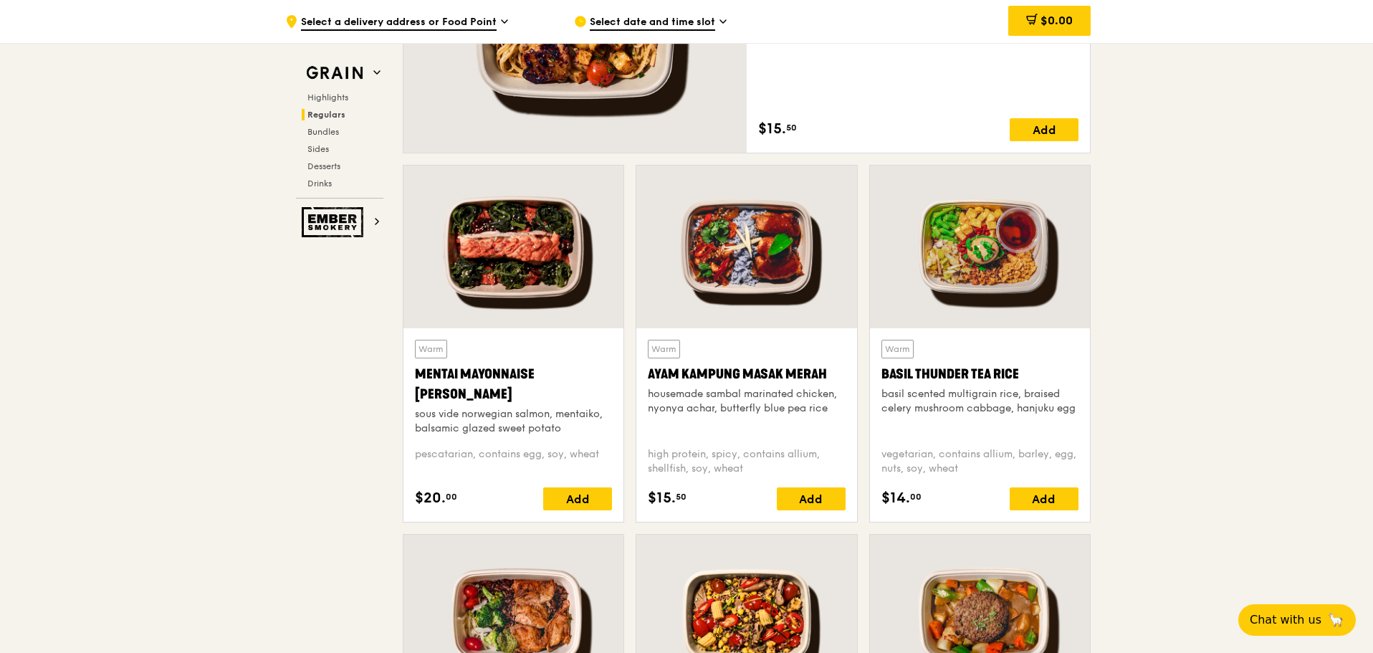
click at [583, 291] on div at bounding box center [513, 247] width 220 height 163
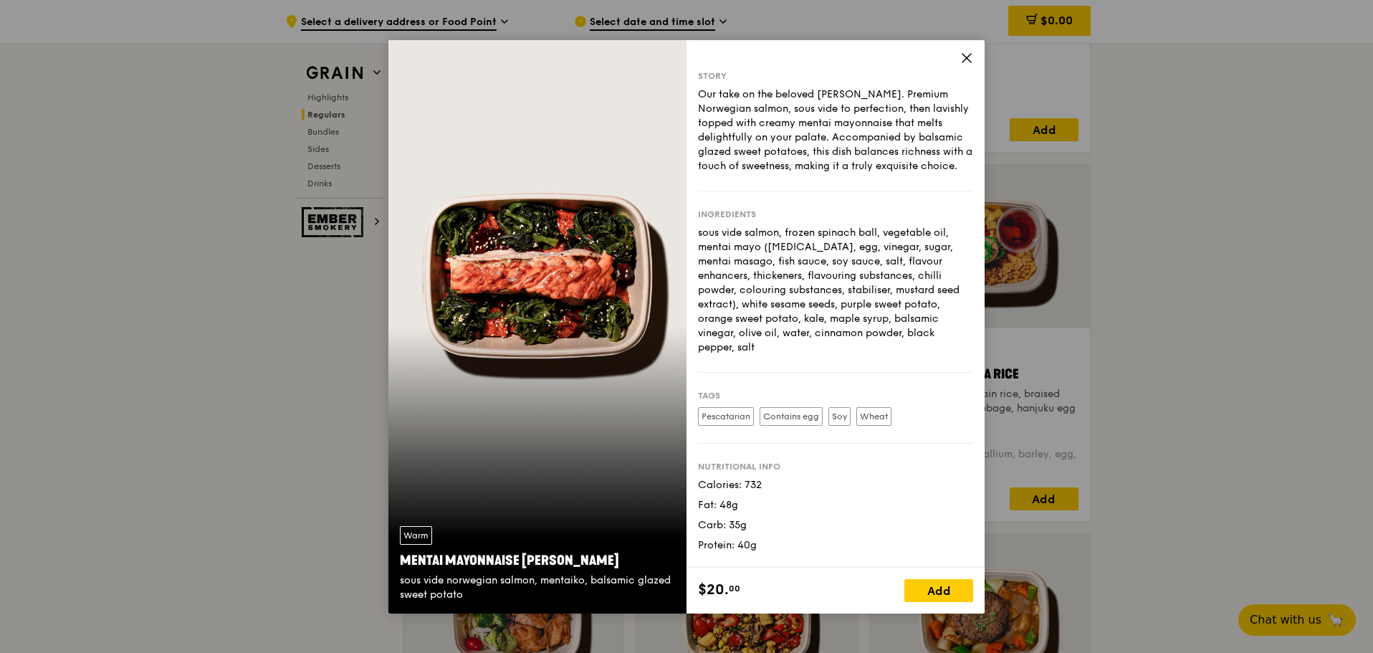
click at [964, 59] on icon at bounding box center [966, 58] width 13 height 13
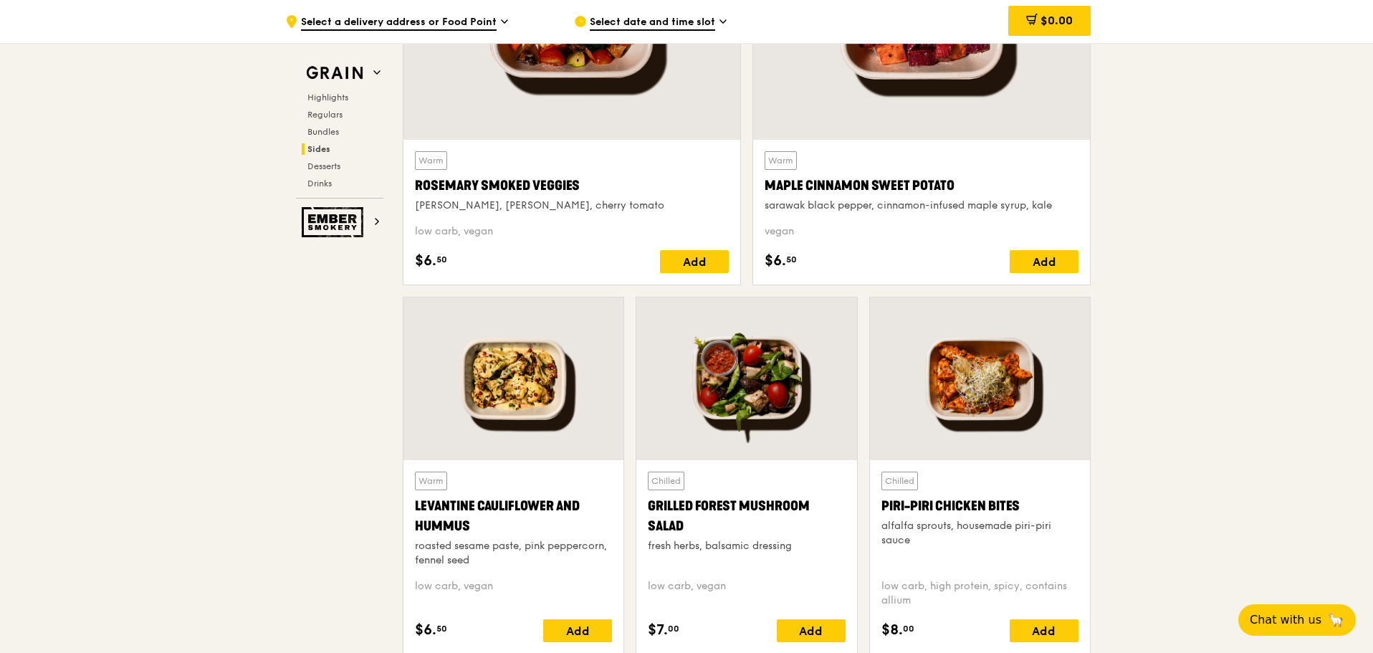
scroll to position [3439, 0]
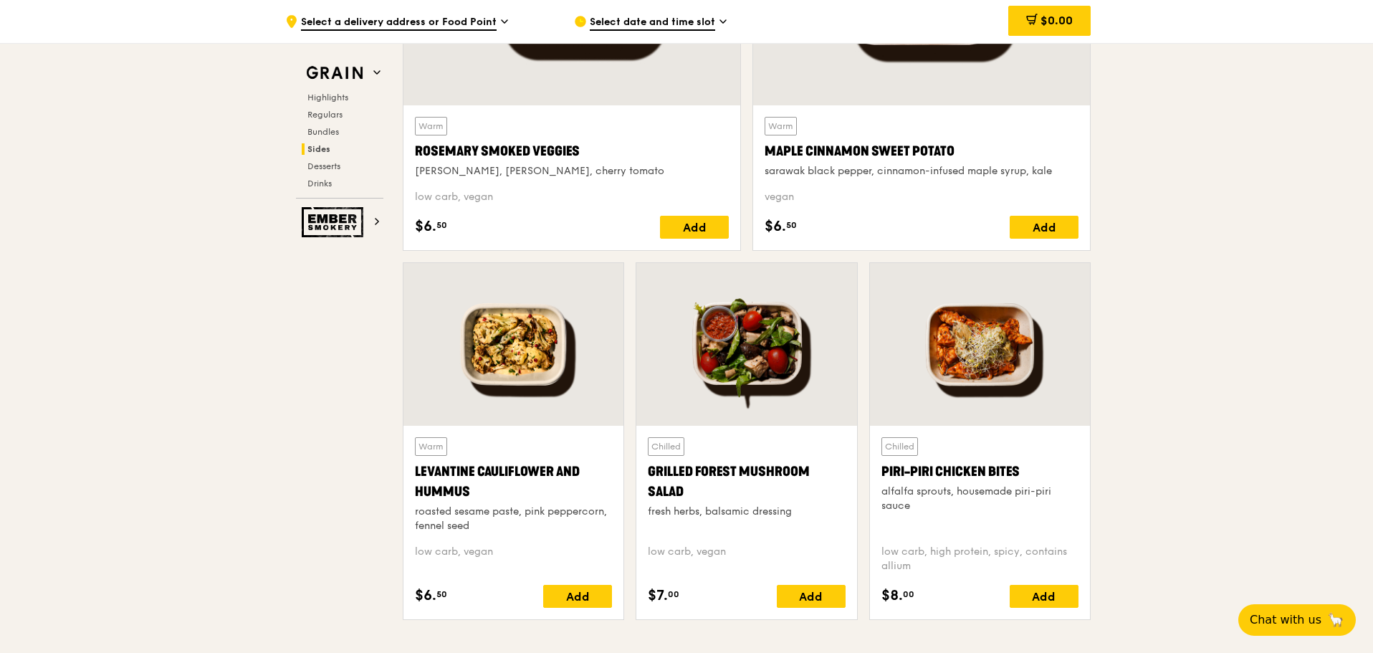
click at [565, 393] on div at bounding box center [513, 344] width 220 height 163
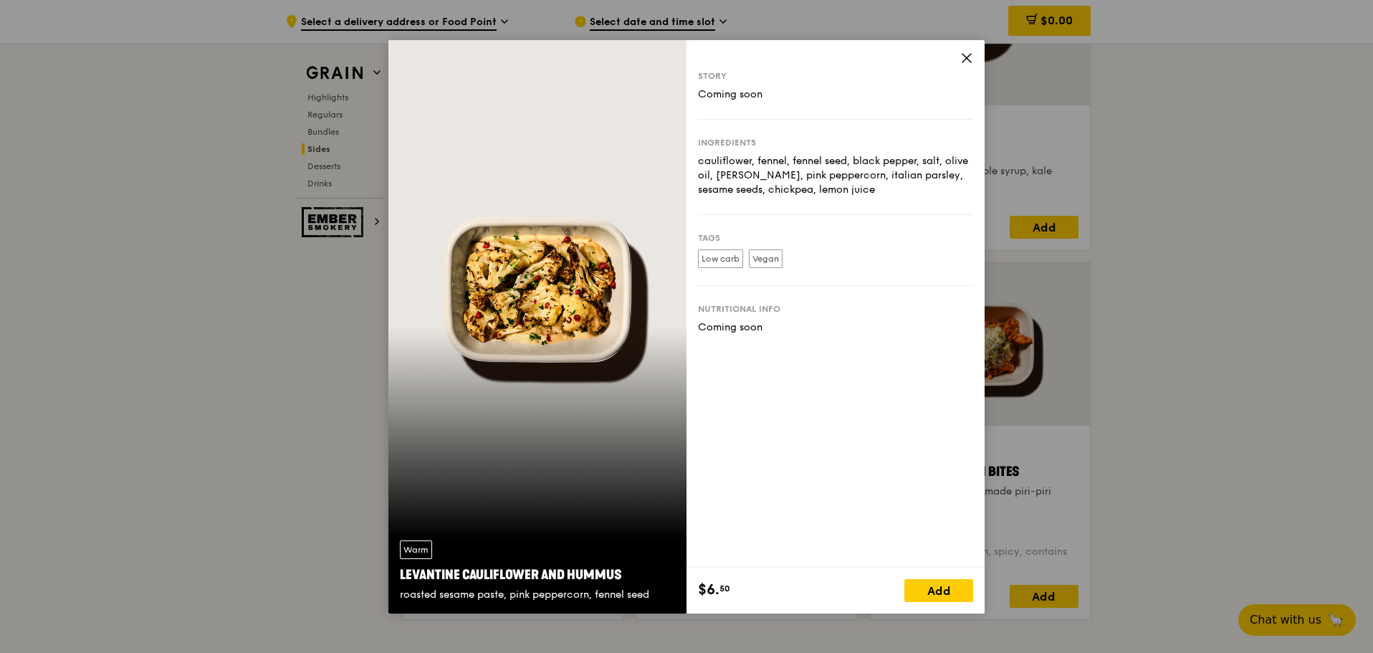
click at [970, 61] on icon at bounding box center [966, 58] width 9 height 9
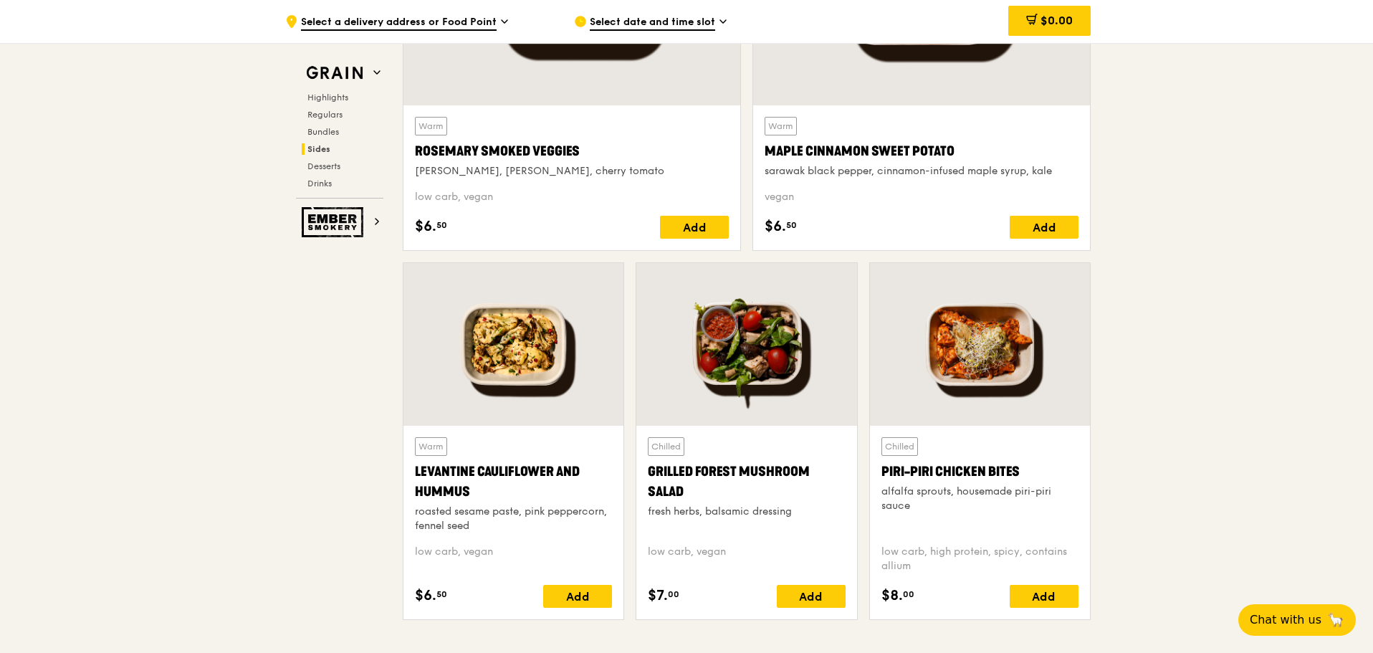
click at [471, 408] on div at bounding box center [513, 344] width 220 height 163
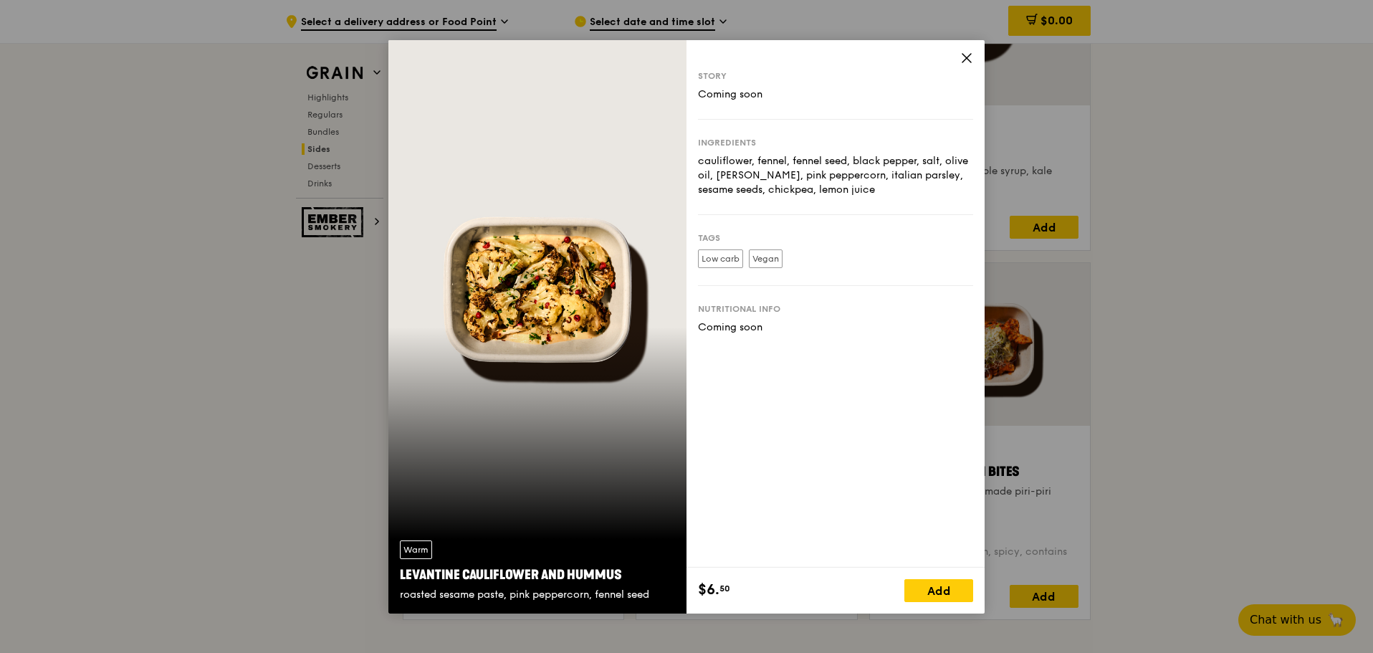
click at [964, 59] on icon at bounding box center [966, 58] width 13 height 13
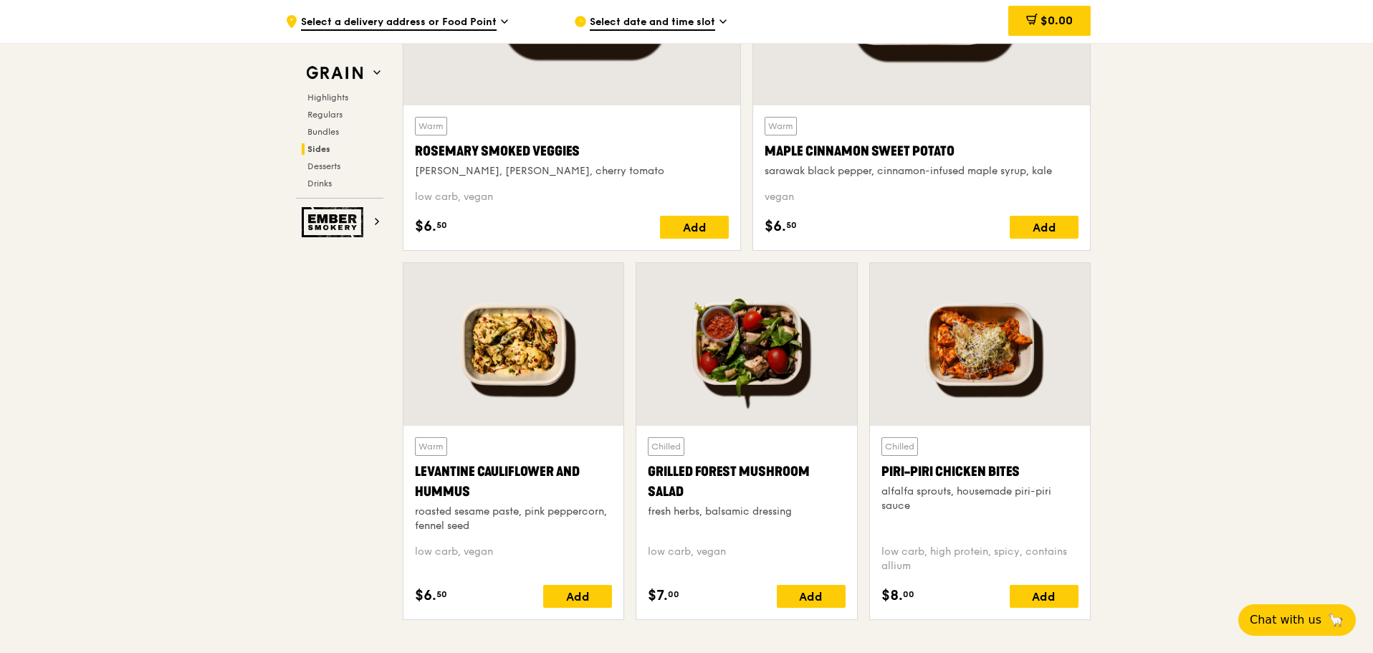
click at [721, 428] on div "Chilled Grilled Forest Mushroom Salad fresh herbs, balsamic dressing low carb, …" at bounding box center [746, 522] width 220 height 193
click at [739, 366] on div at bounding box center [746, 344] width 220 height 163
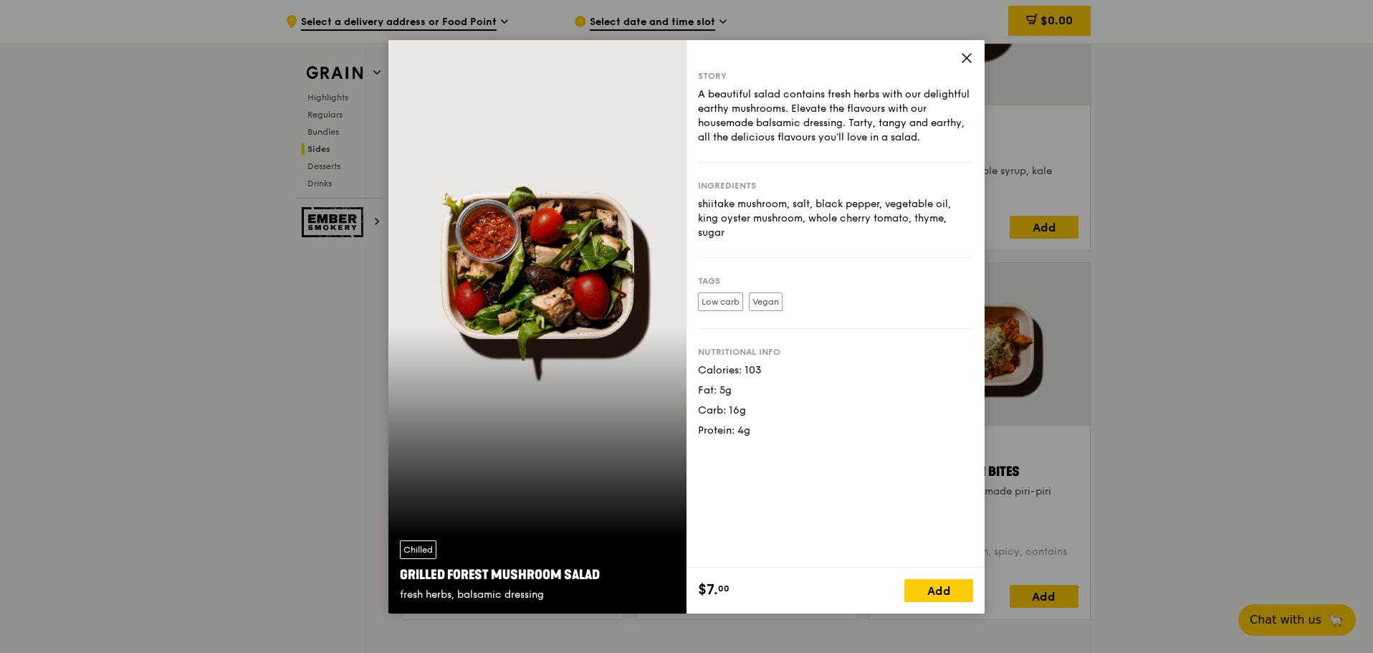
click at [963, 62] on icon at bounding box center [966, 58] width 9 height 9
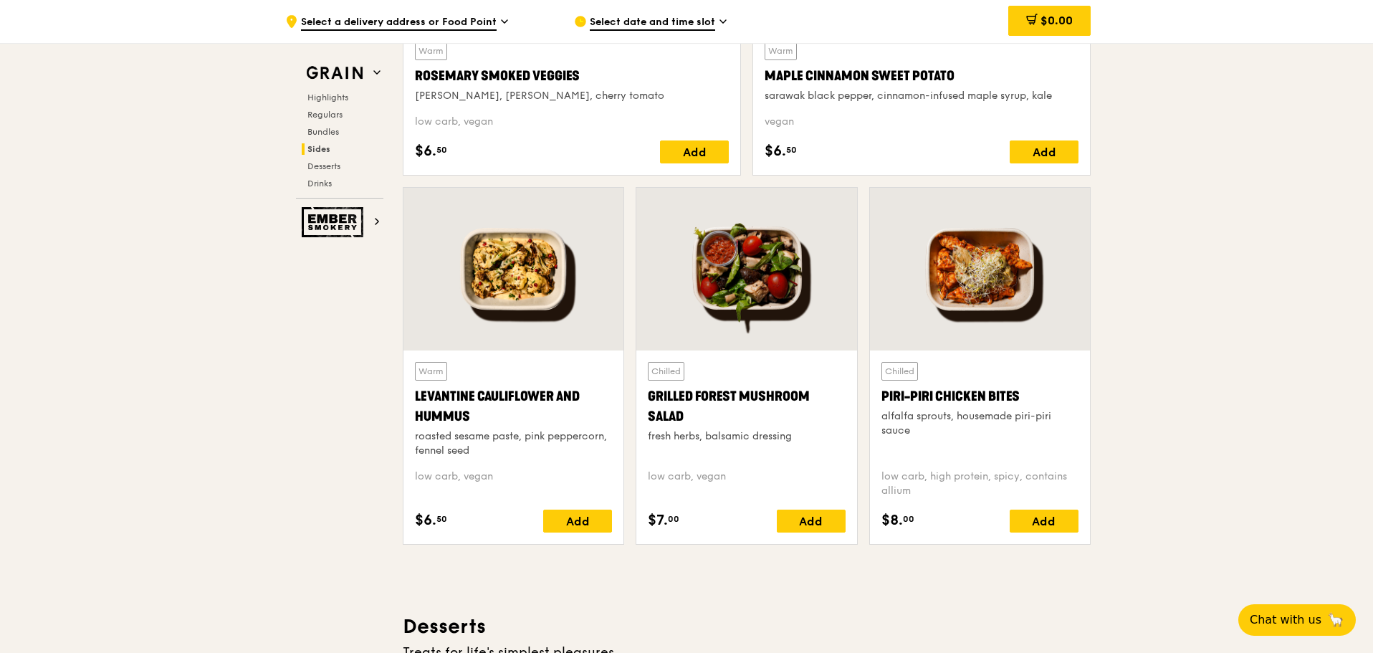
scroll to position [3511, 0]
